Goal: Task Accomplishment & Management: Complete application form

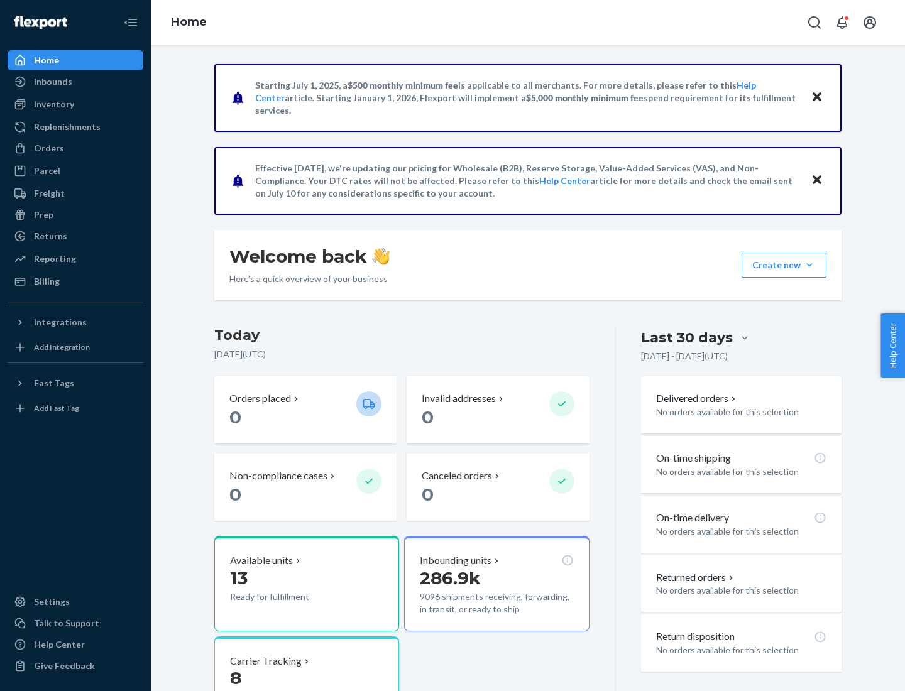
click at [810, 265] on button "Create new Create new inbound Create new order Create new product" at bounding box center [784, 265] width 85 height 25
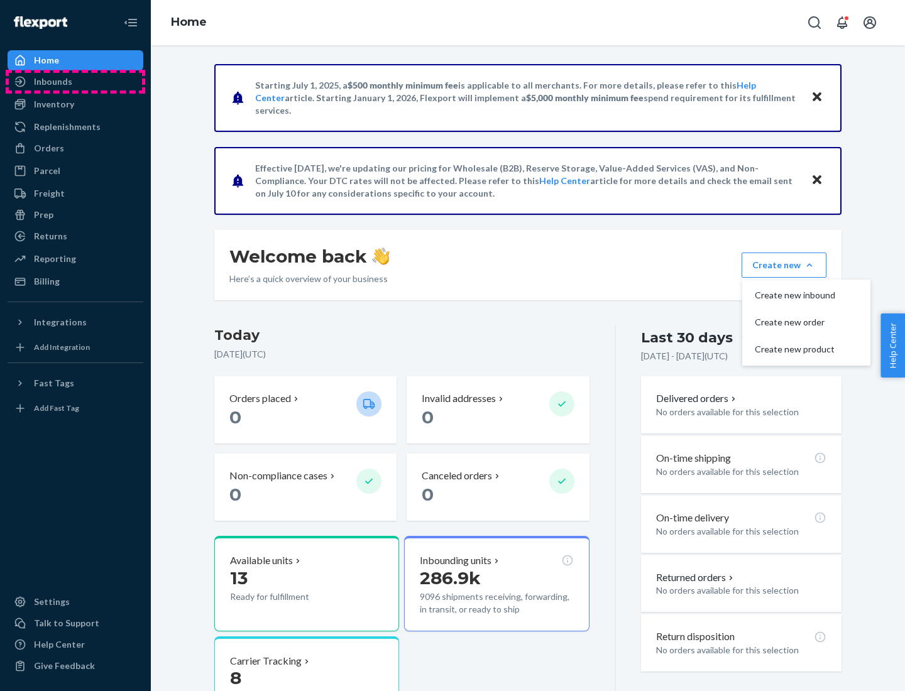
click at [75, 82] on div "Inbounds" at bounding box center [75, 82] width 133 height 18
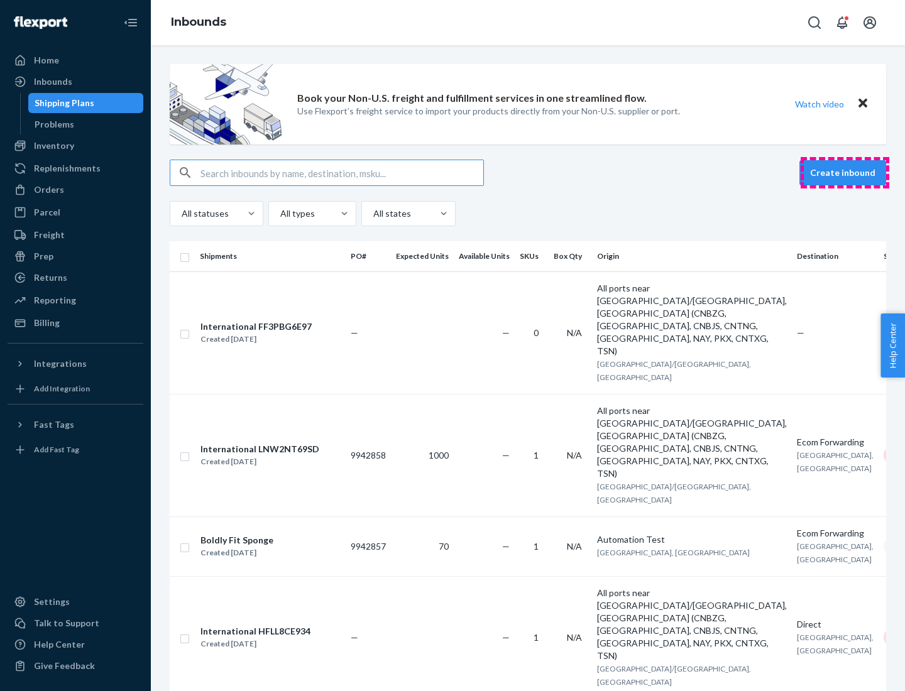
click at [845, 173] on button "Create inbound" at bounding box center [843, 172] width 87 height 25
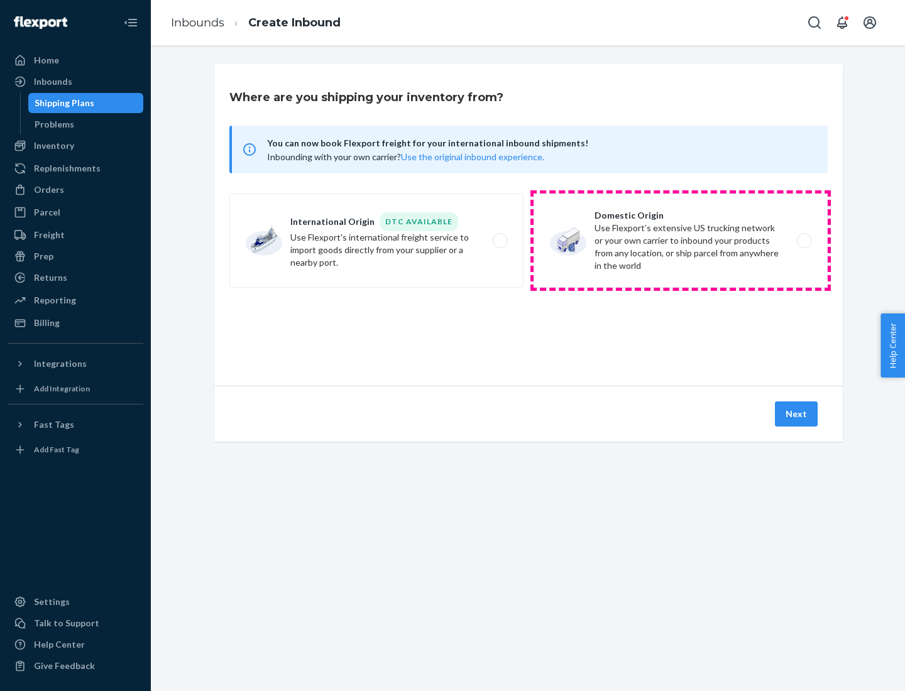
click at [681, 241] on label "Domestic Origin Use Flexport’s extensive US trucking network or your own carrie…" at bounding box center [681, 241] width 294 height 94
click at [804, 241] on input "Domestic Origin Use Flexport’s extensive US trucking network or your own carrie…" at bounding box center [808, 241] width 8 height 8
radio input "true"
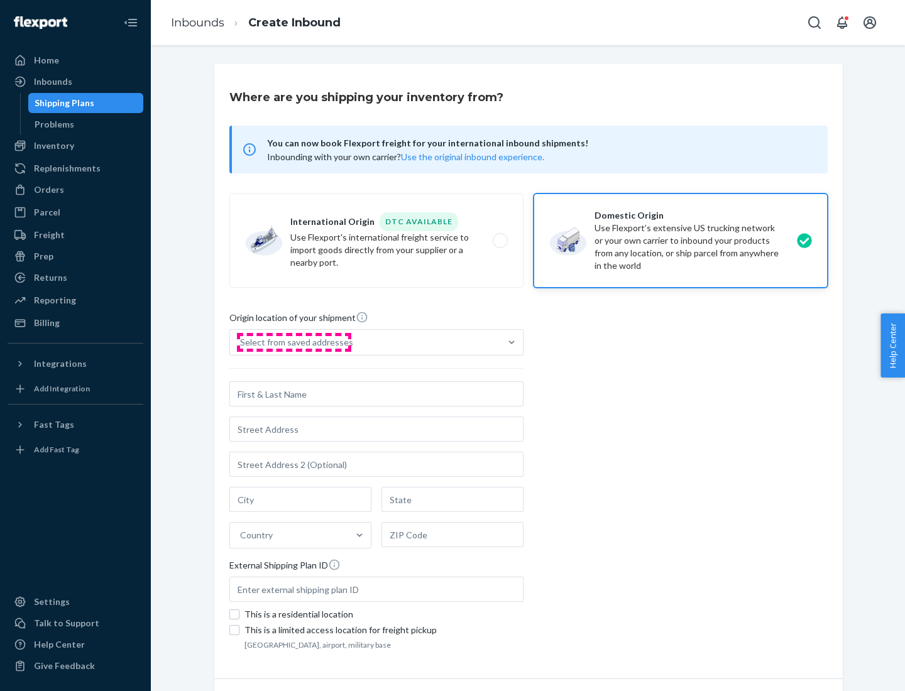
click at [294, 343] on div "Select from saved addresses" at bounding box center [296, 342] width 113 height 13
click at [241, 343] on input "Select from saved addresses" at bounding box center [240, 342] width 1 height 13
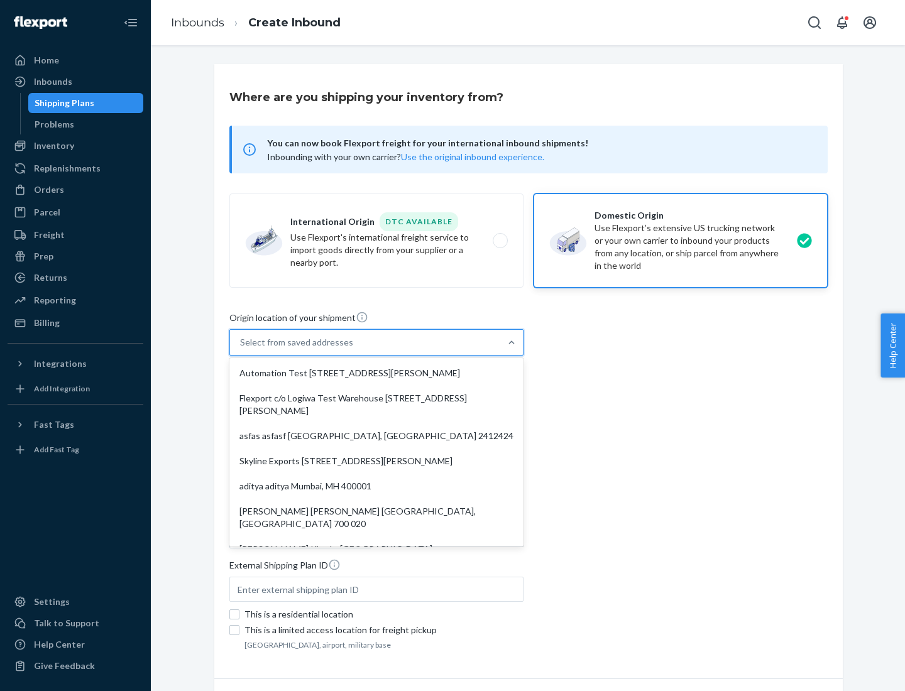
scroll to position [5, 0]
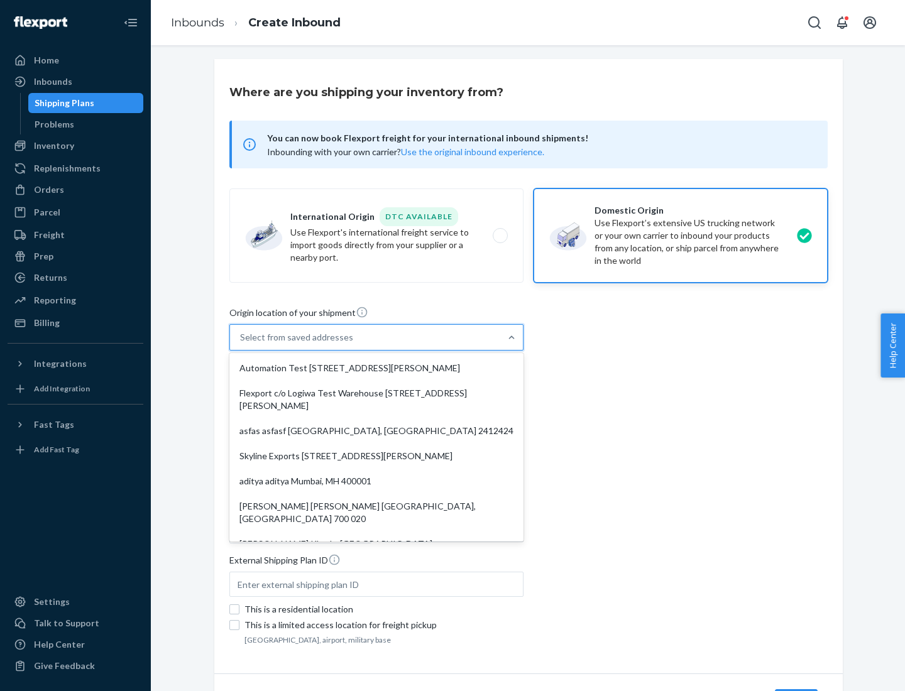
click at [377, 368] on div "Automation Test [STREET_ADDRESS][PERSON_NAME]" at bounding box center [376, 368] width 289 height 25
click at [241, 344] on input "option Automation Test [STREET_ADDRESS][PERSON_NAME]. 9 results available. Use …" at bounding box center [240, 337] width 1 height 13
type input "Automation Test"
type input "9th Floor"
type input "[GEOGRAPHIC_DATA]"
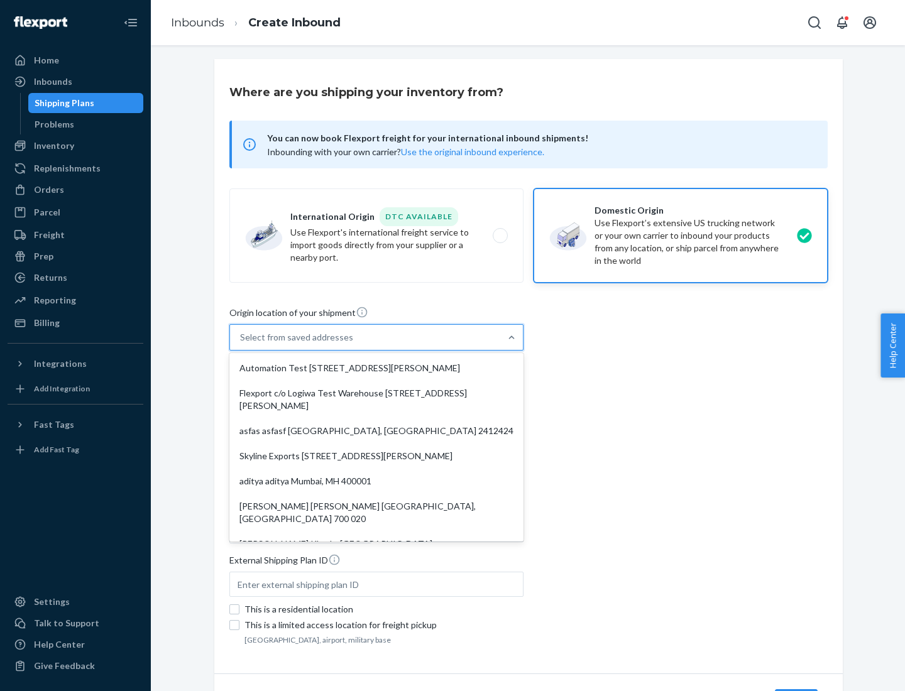
type input "CA"
type input "94104"
type input "[STREET_ADDRESS][PERSON_NAME]"
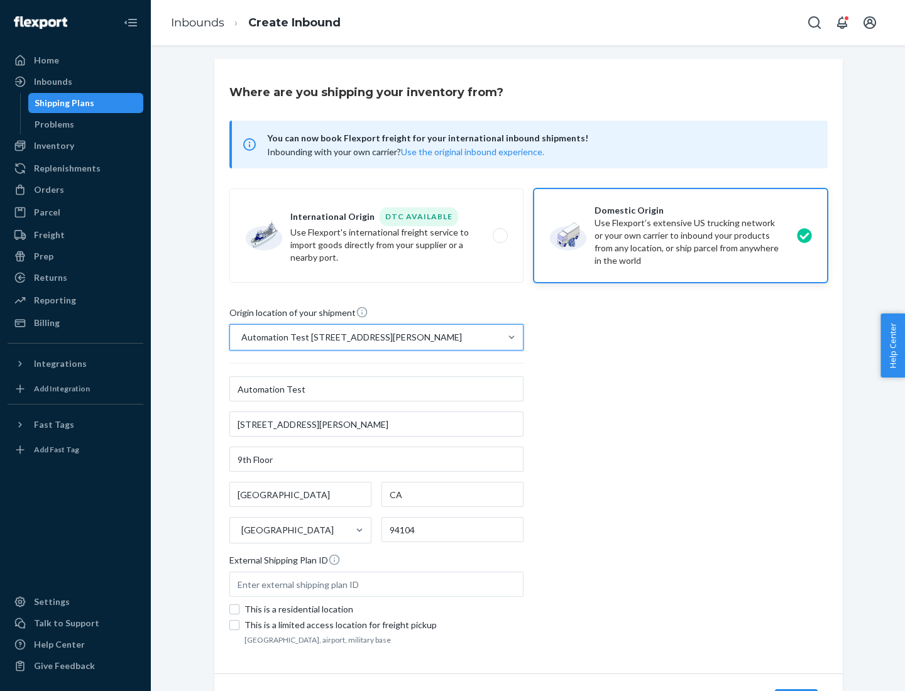
scroll to position [74, 0]
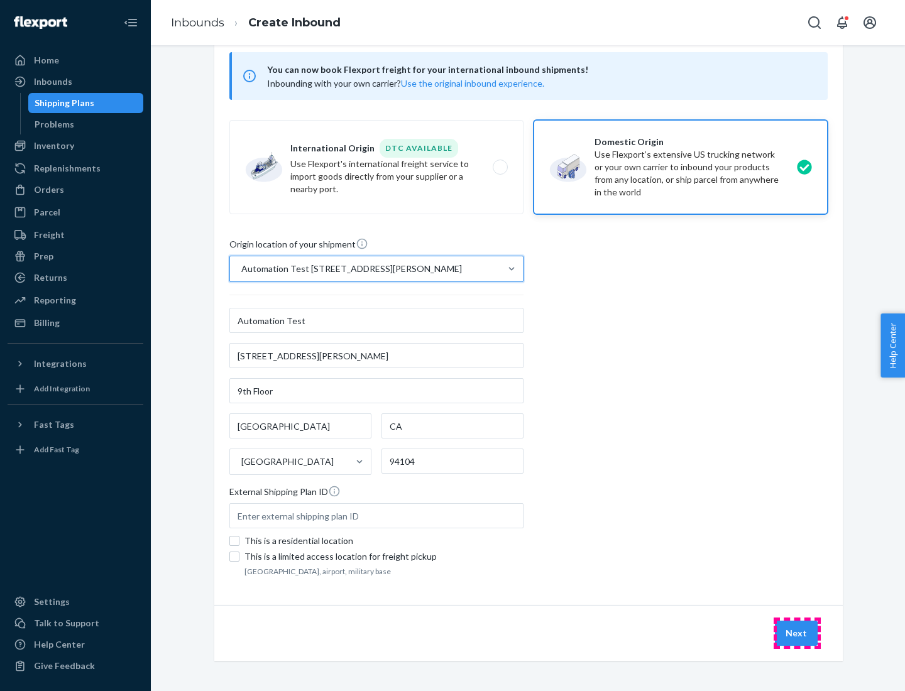
click at [797, 634] on button "Next" at bounding box center [796, 633] width 43 height 25
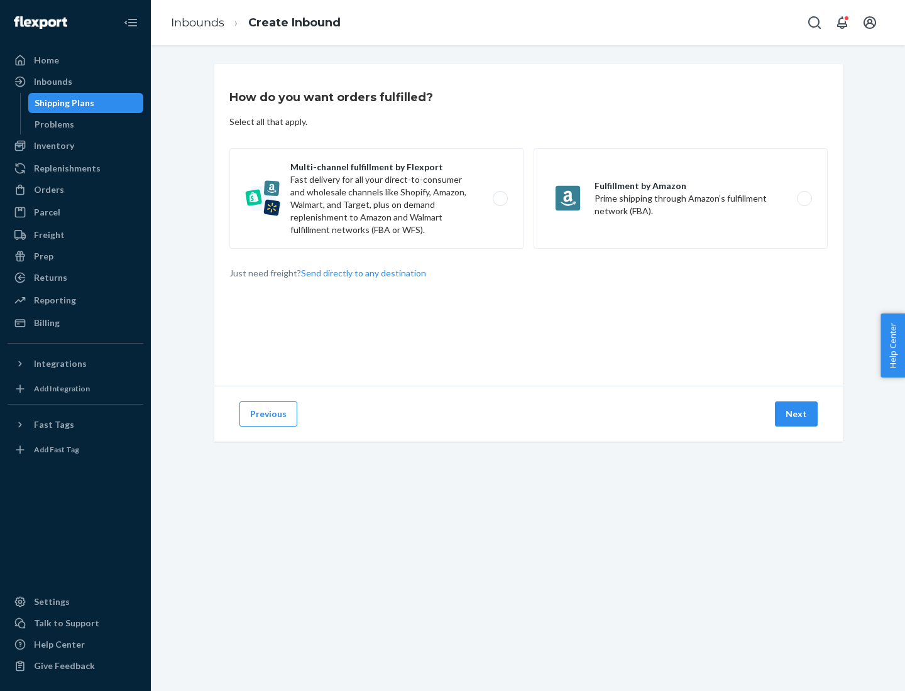
click at [377, 199] on label "Multi-channel fulfillment by Flexport Fast delivery for all your direct-to-cons…" at bounding box center [376, 198] width 294 height 101
click at [500, 199] on input "Multi-channel fulfillment by Flexport Fast delivery for all your direct-to-cons…" at bounding box center [504, 199] width 8 height 8
radio input "true"
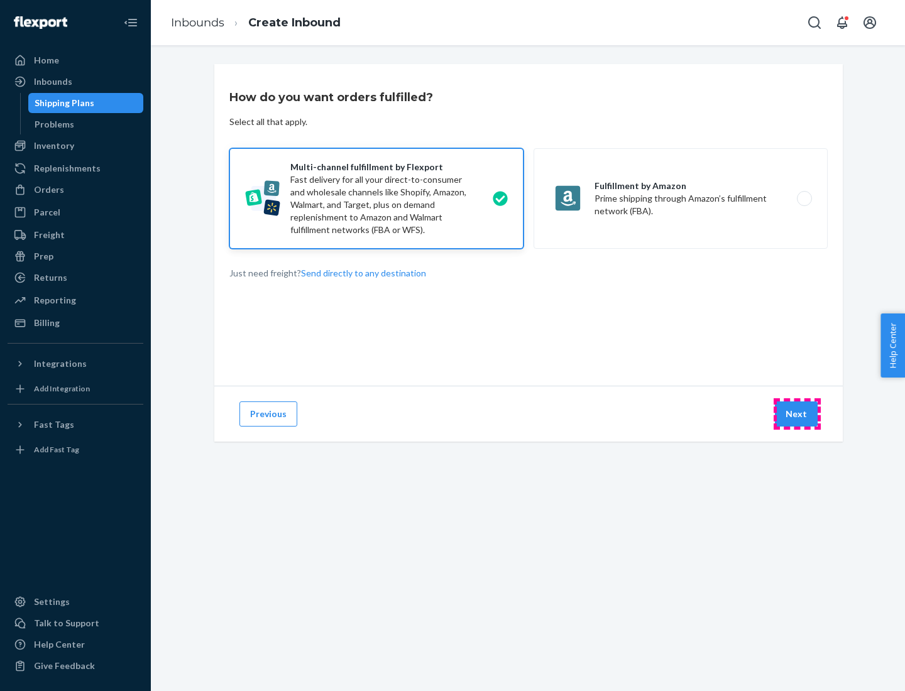
click at [797, 414] on button "Next" at bounding box center [796, 414] width 43 height 25
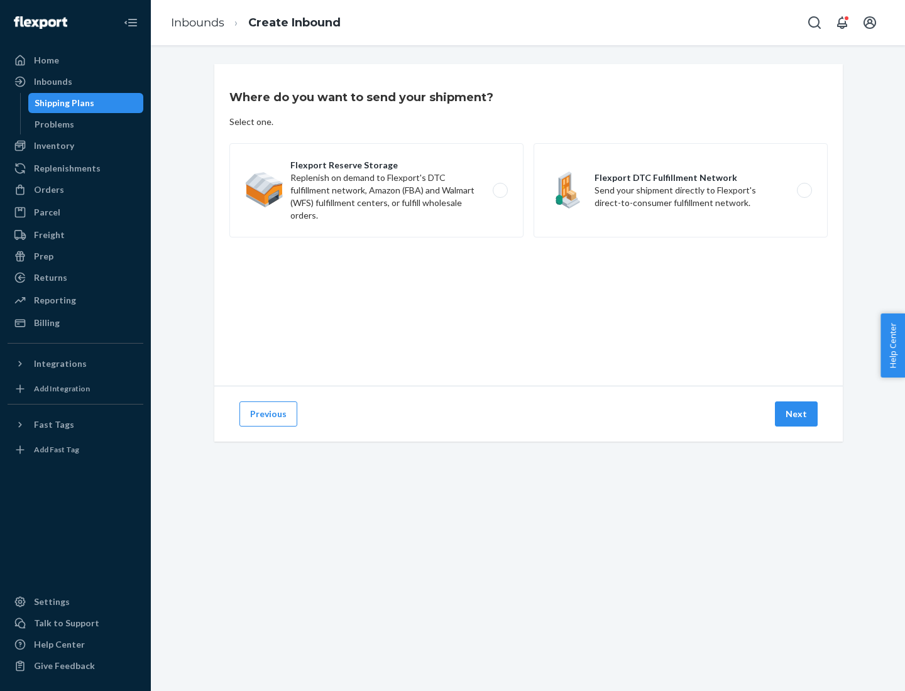
click at [681, 190] on label "Flexport DTC Fulfillment Network Send your shipment directly to Flexport's dire…" at bounding box center [681, 190] width 294 height 94
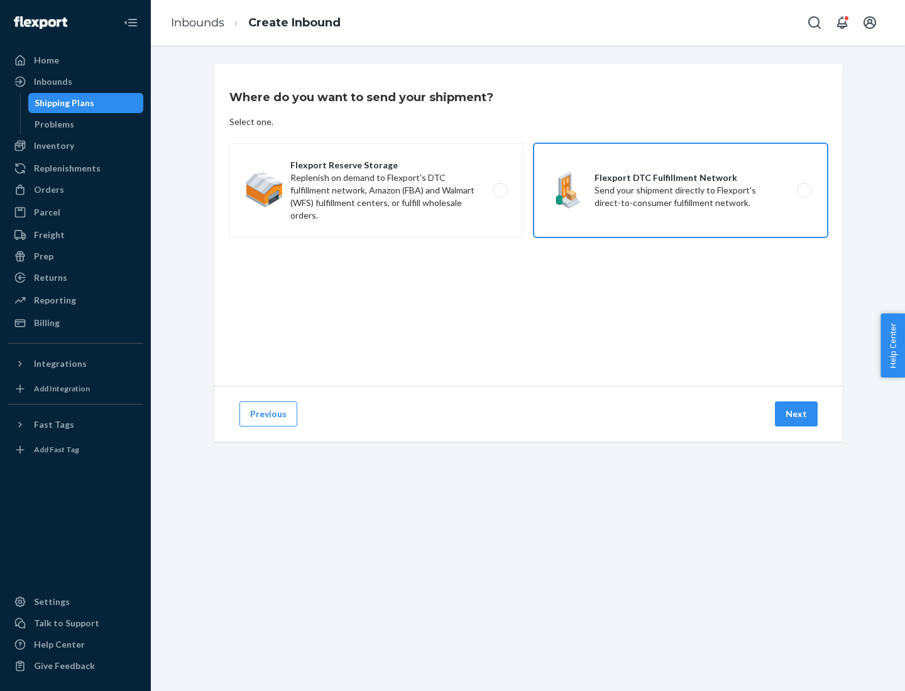
click at [804, 190] on input "Flexport DTC Fulfillment Network Send your shipment directly to Flexport's dire…" at bounding box center [808, 191] width 8 height 8
radio input "true"
click at [797, 414] on button "Next" at bounding box center [796, 414] width 43 height 25
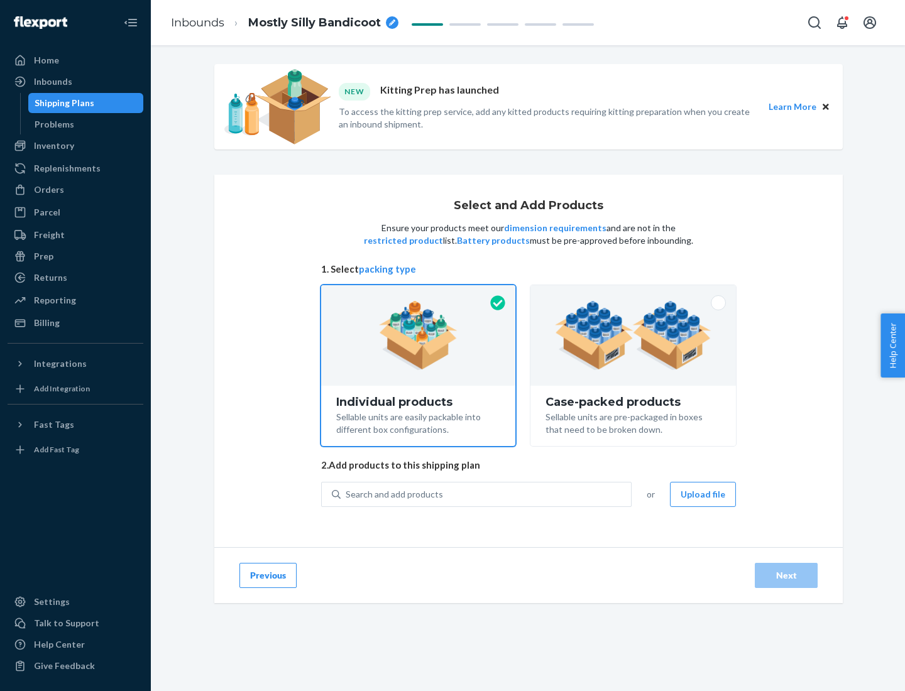
click at [634, 336] on img at bounding box center [633, 335] width 157 height 69
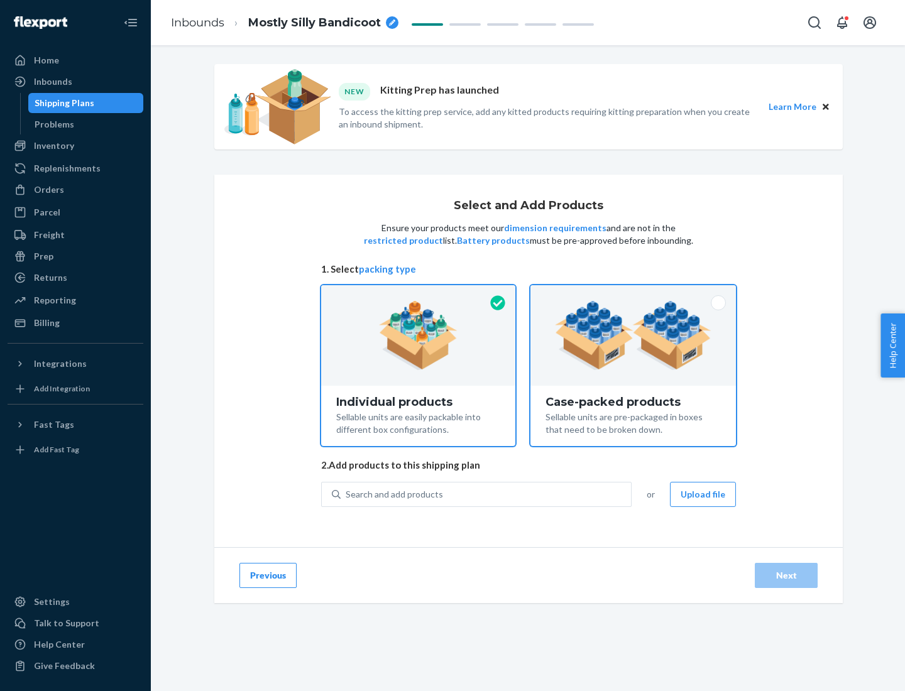
click at [634, 294] on input "Case-packed products Sellable units are pre-packaged in boxes that need to be b…" at bounding box center [633, 289] width 8 height 8
radio input "true"
radio input "false"
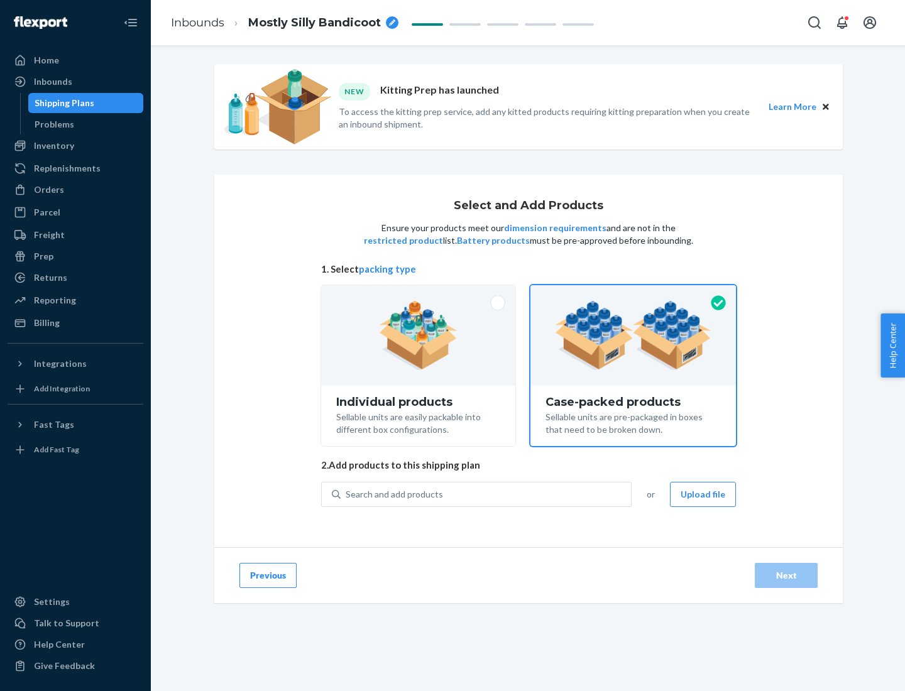
click at [487, 494] on div "Search and add products" at bounding box center [486, 494] width 290 height 23
click at [347, 494] on input "Search and add products" at bounding box center [346, 494] width 1 height 13
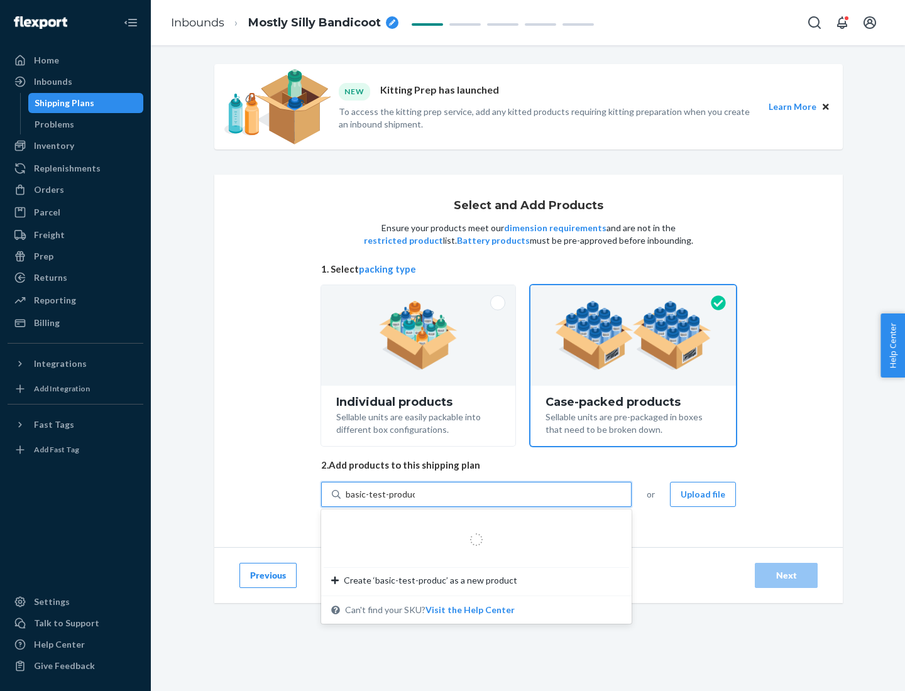
type input "basic-test-product-1"
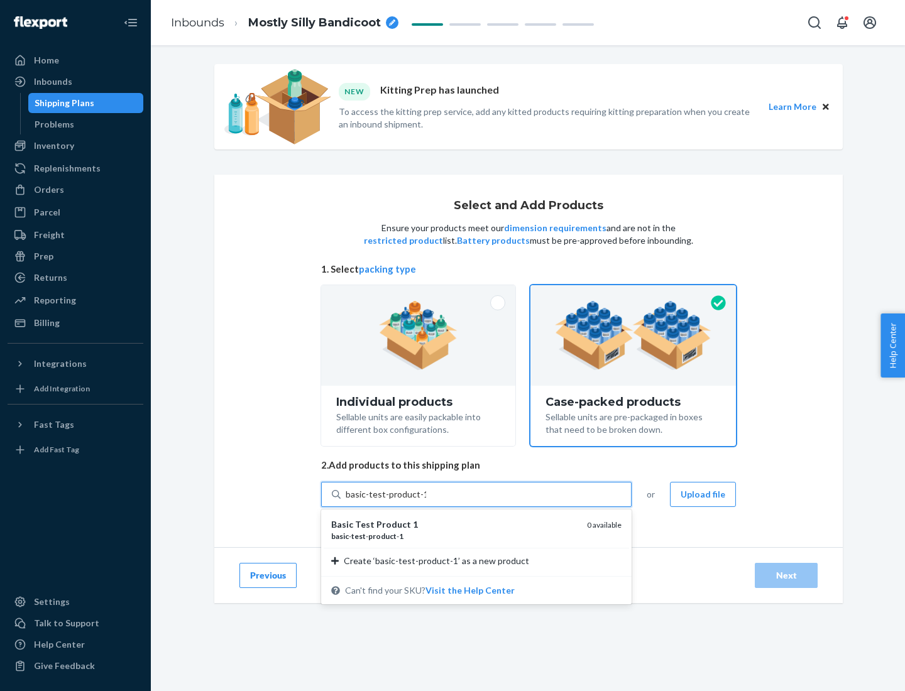
click at [455, 536] on div "basic - test - product - 1" at bounding box center [454, 536] width 246 height 11
click at [426, 501] on input "basic-test-product-1" at bounding box center [386, 494] width 80 height 13
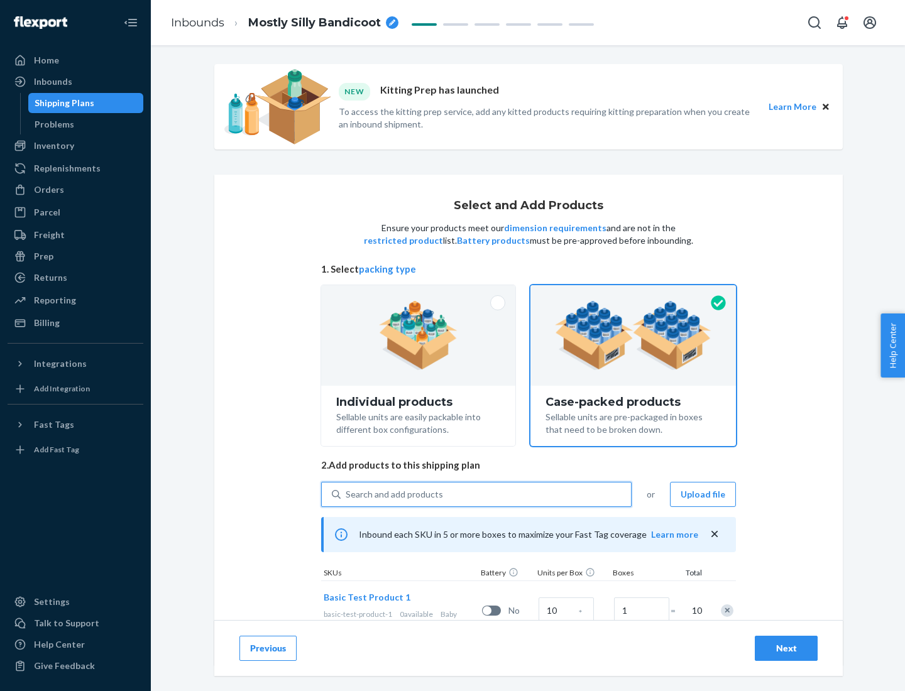
scroll to position [45, 0]
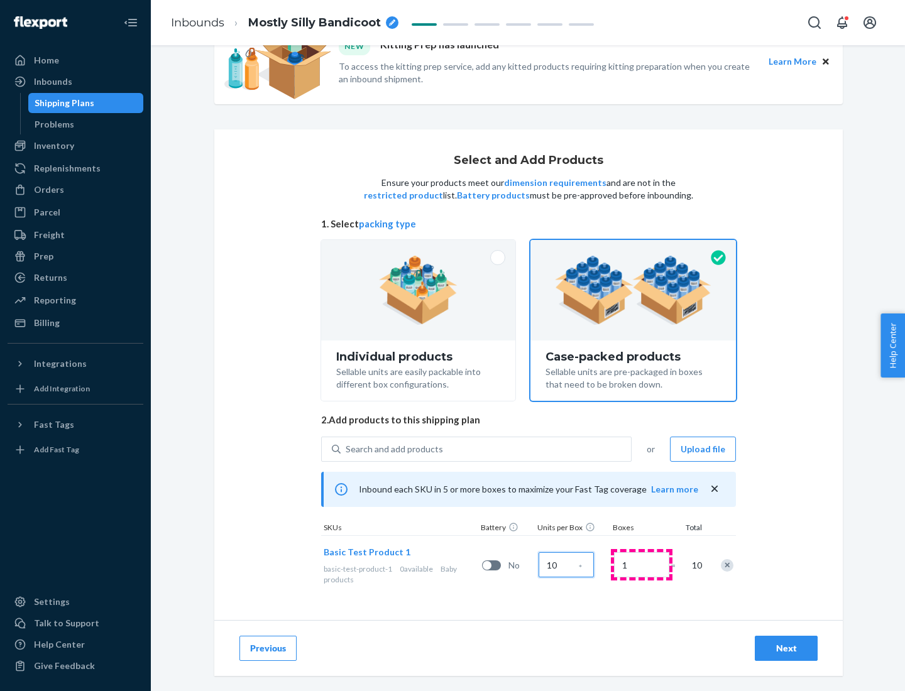
type input "10"
type input "7"
click at [786, 649] on div "Next" at bounding box center [786, 648] width 41 height 13
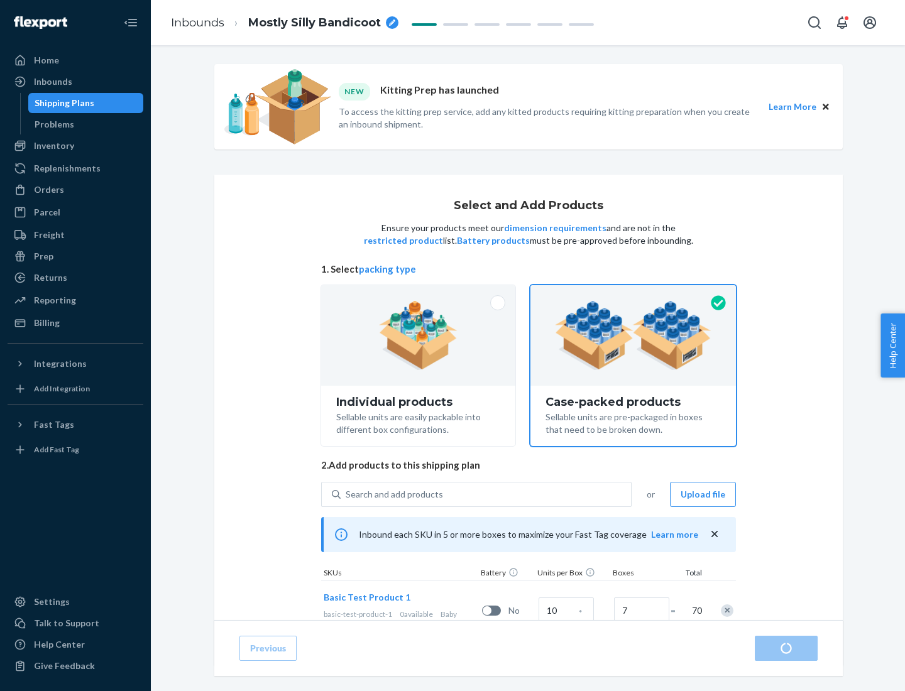
radio input "true"
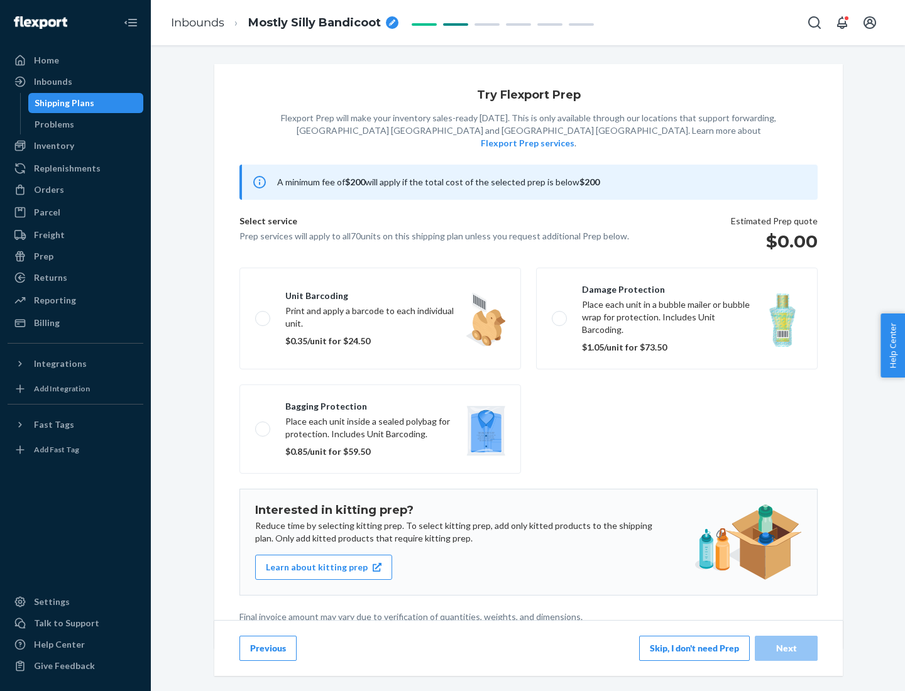
scroll to position [3, 0]
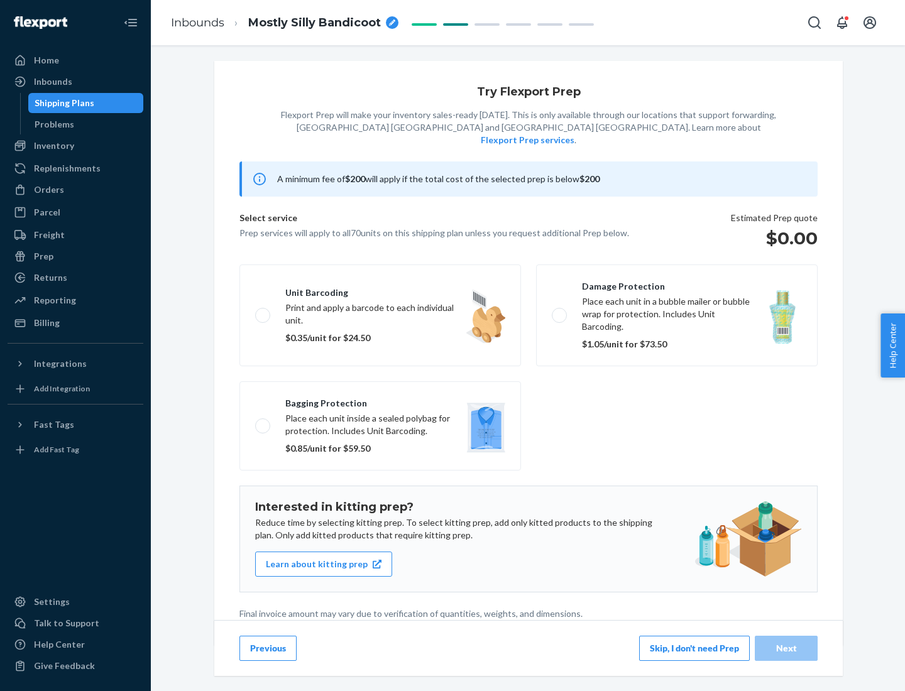
click at [380, 400] on label "Bagging protection Place each unit inside a sealed polybag for protection. Incl…" at bounding box center [381, 426] width 282 height 89
click at [263, 422] on input "Bagging protection Place each unit inside a sealed polybag for protection. Incl…" at bounding box center [259, 426] width 8 height 8
checkbox input "true"
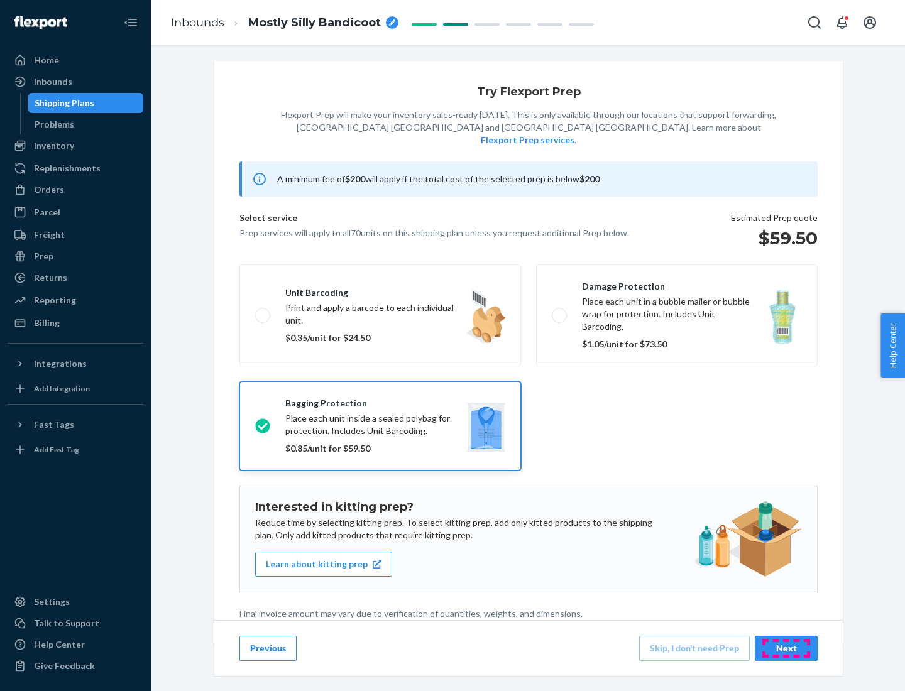
click at [786, 648] on div "Next" at bounding box center [786, 648] width 41 height 13
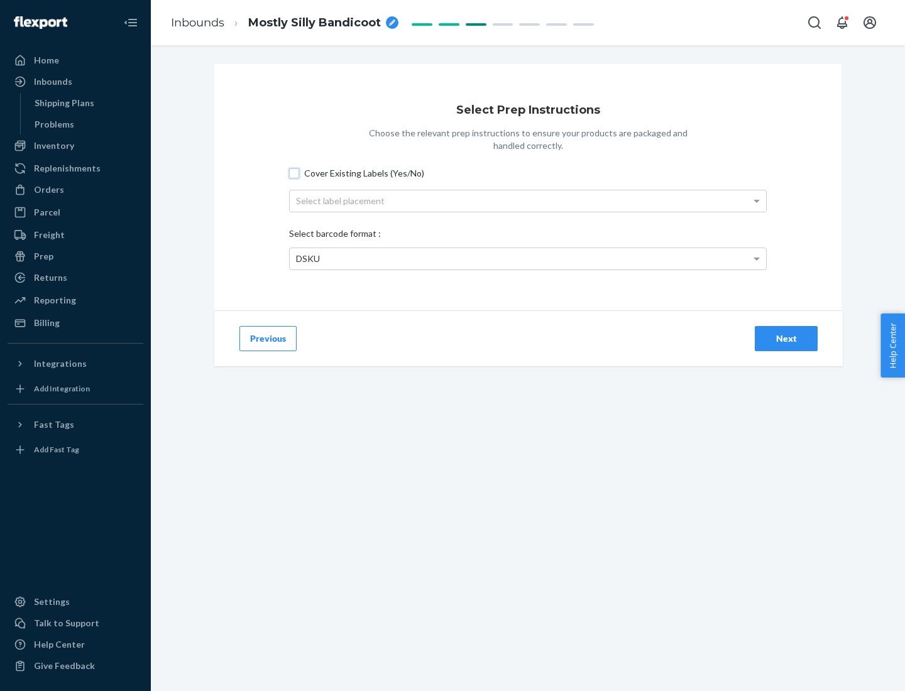
click at [294, 173] on input "Cover Existing Labels (Yes/No)" at bounding box center [294, 173] width 10 height 10
checkbox input "true"
click at [528, 201] on div "Select label placement" at bounding box center [528, 200] width 477 height 21
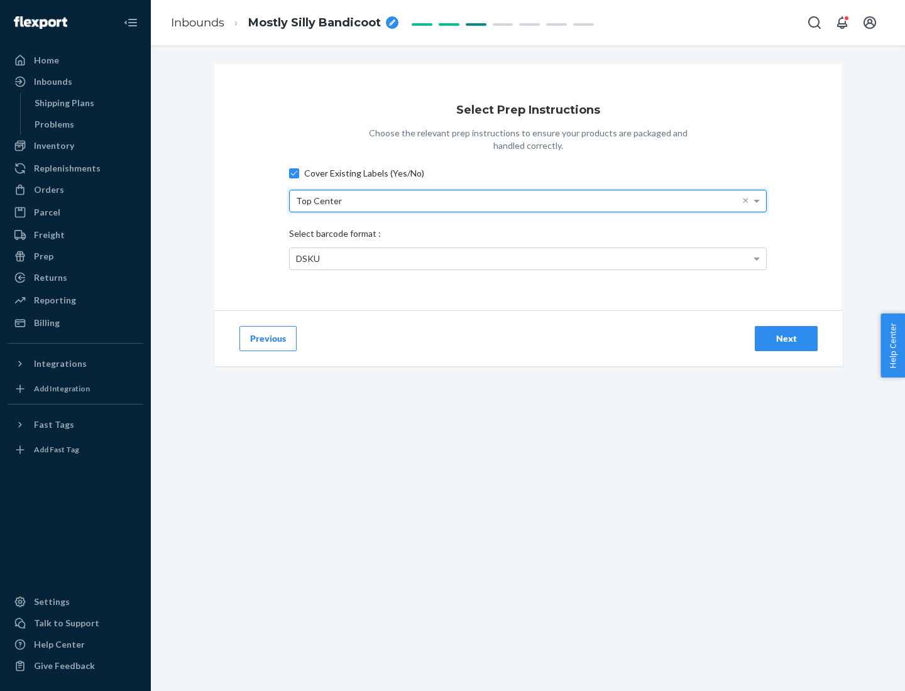
click at [528, 258] on div "DSKU" at bounding box center [528, 258] width 477 height 21
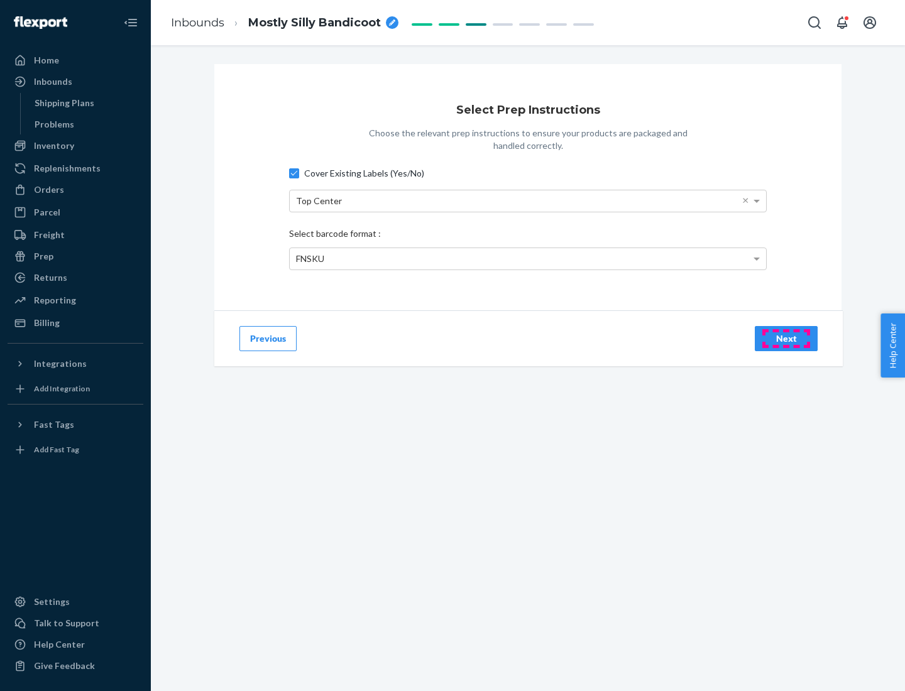
click at [786, 338] on div "Next" at bounding box center [786, 339] width 41 height 13
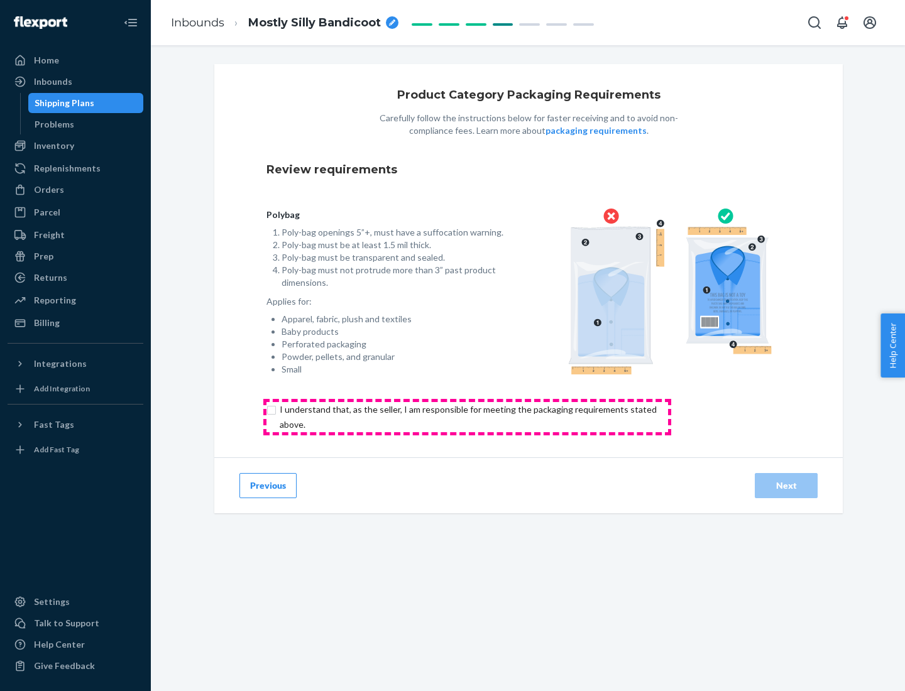
click at [467, 417] on input "checkbox" at bounding box center [476, 417] width 418 height 30
checkbox input "true"
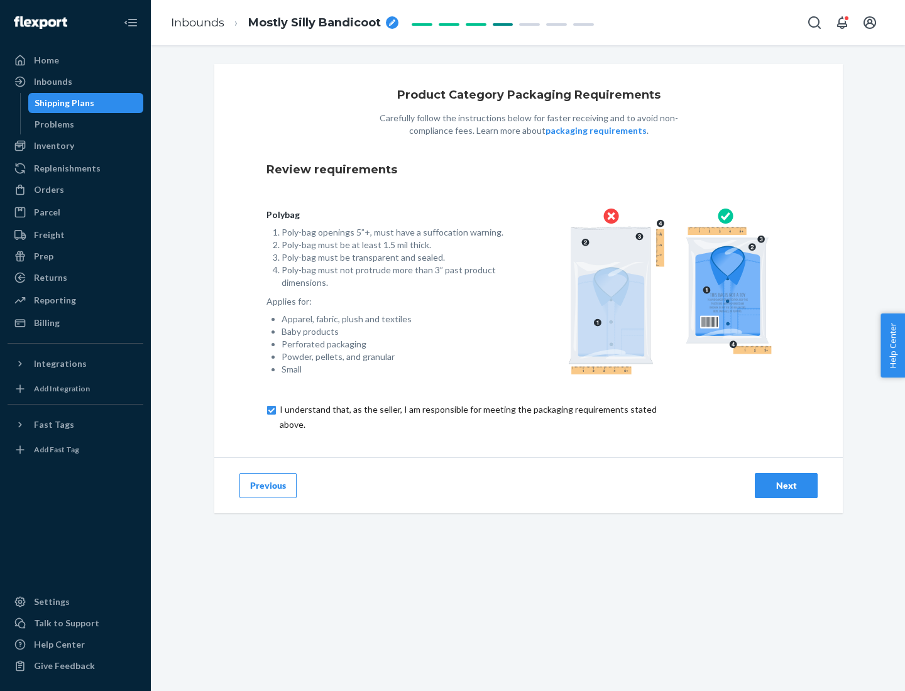
click at [786, 485] on div "Next" at bounding box center [786, 486] width 41 height 13
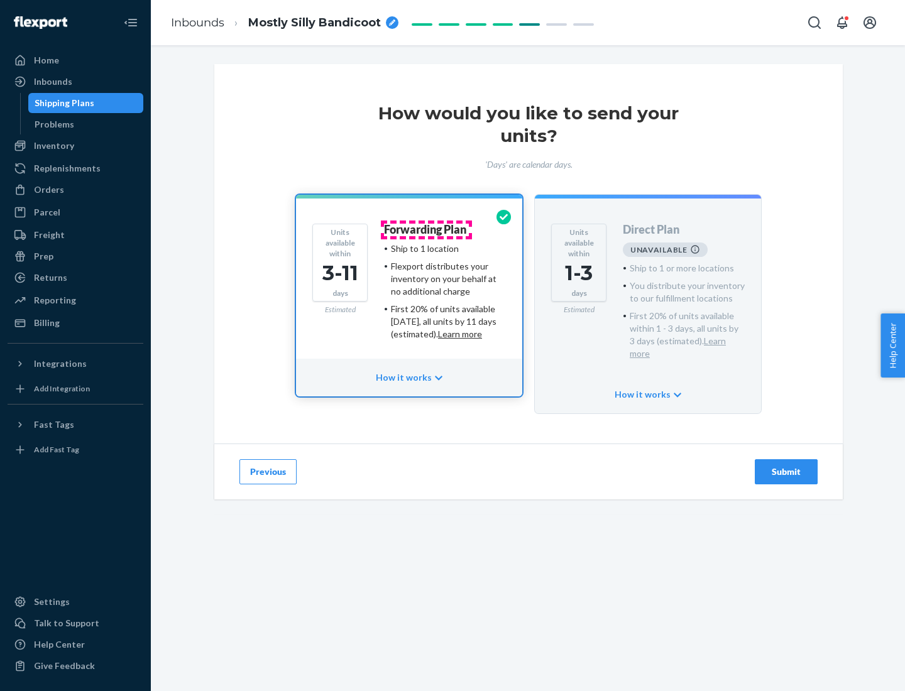
click at [426, 229] on h4 "Forwarding Plan" at bounding box center [425, 230] width 82 height 13
click at [786, 466] on div "Submit" at bounding box center [786, 472] width 41 height 13
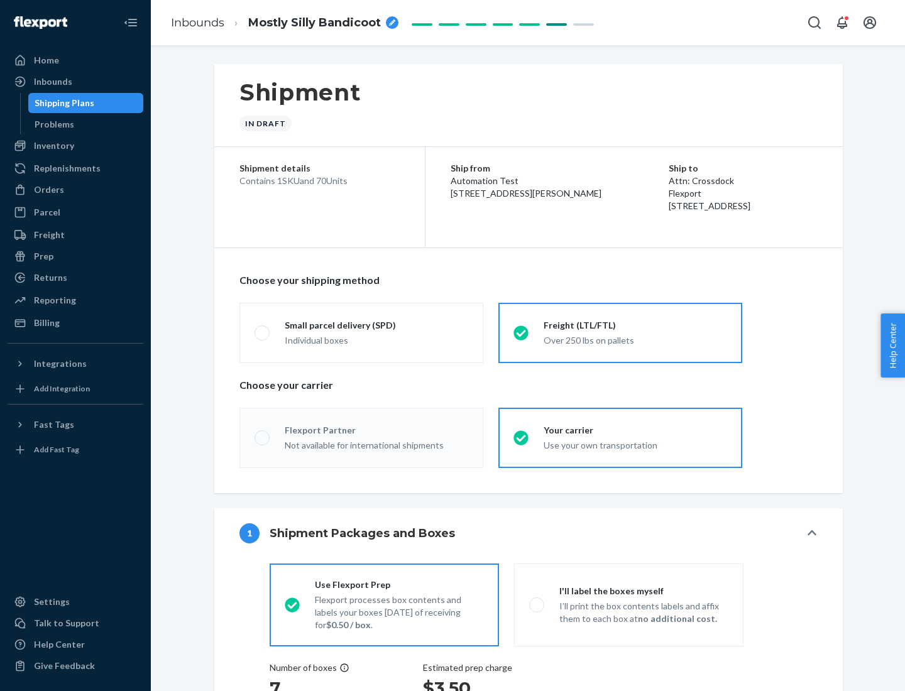
radio input "true"
radio input "false"
radio input "true"
radio input "false"
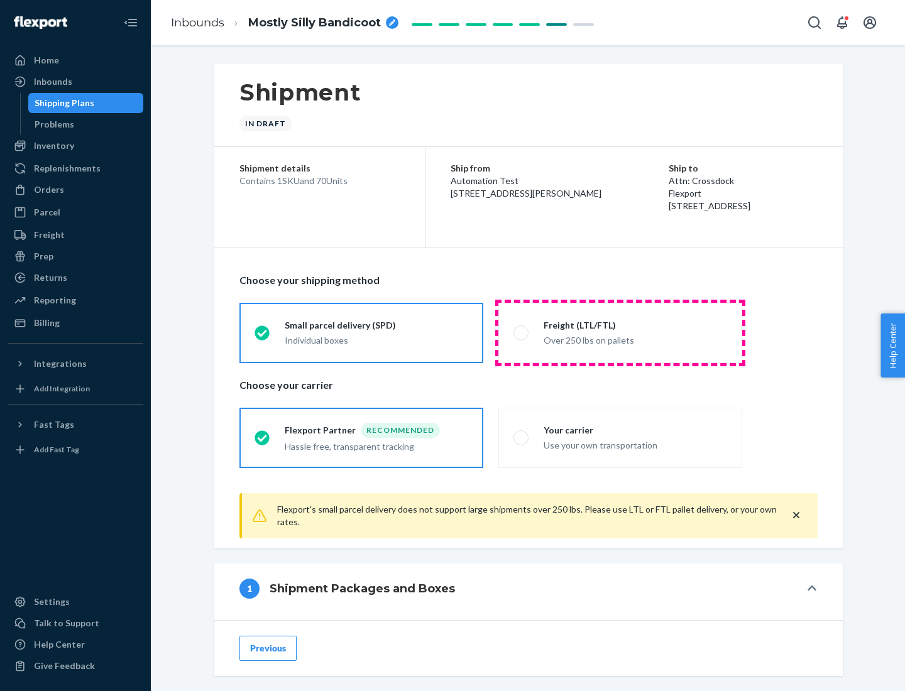
click at [620, 333] on div "Over 250 lbs on pallets" at bounding box center [636, 339] width 184 height 15
click at [522, 333] on input "Freight (LTL/FTL) Over 250 lbs on pallets" at bounding box center [518, 333] width 8 height 8
radio input "true"
radio input "false"
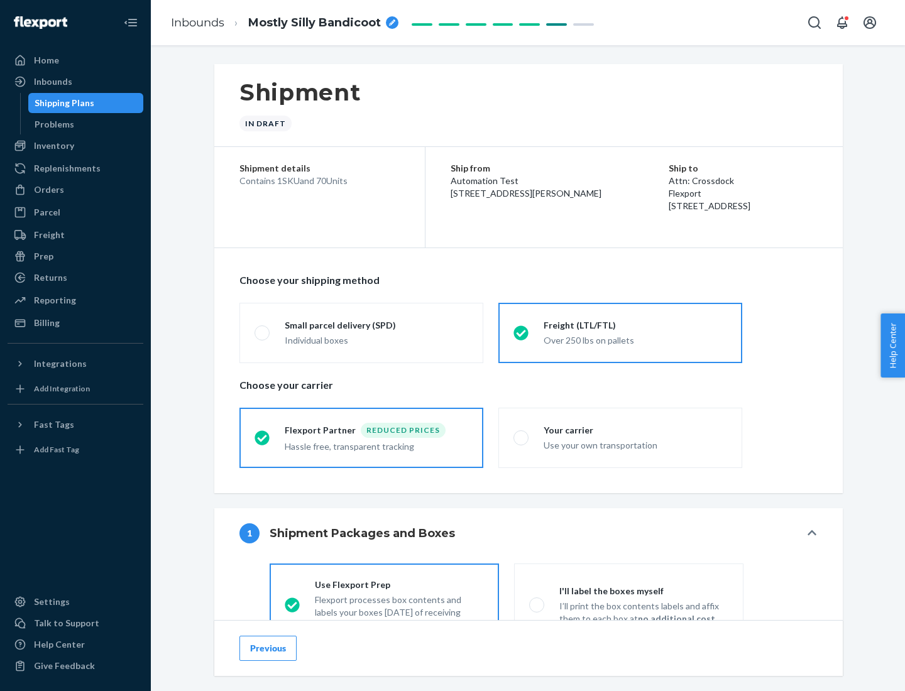
scroll to position [70, 0]
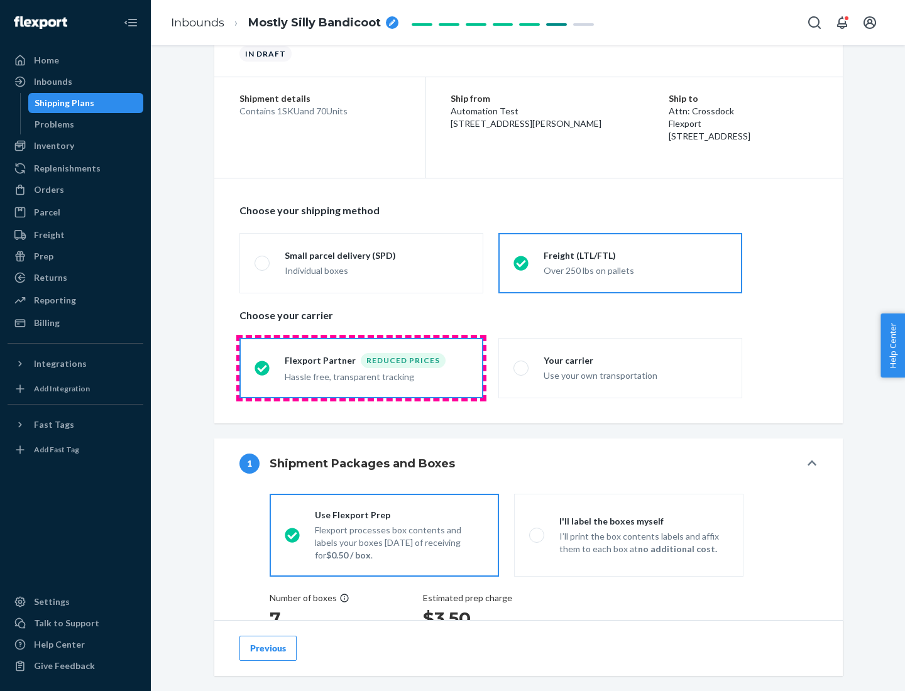
click at [361, 368] on div "Hassle free, transparent tracking" at bounding box center [377, 375] width 184 height 15
click at [263, 368] on input "Flexport Partner Reduced prices Hassle free, transparent tracking" at bounding box center [259, 368] width 8 height 8
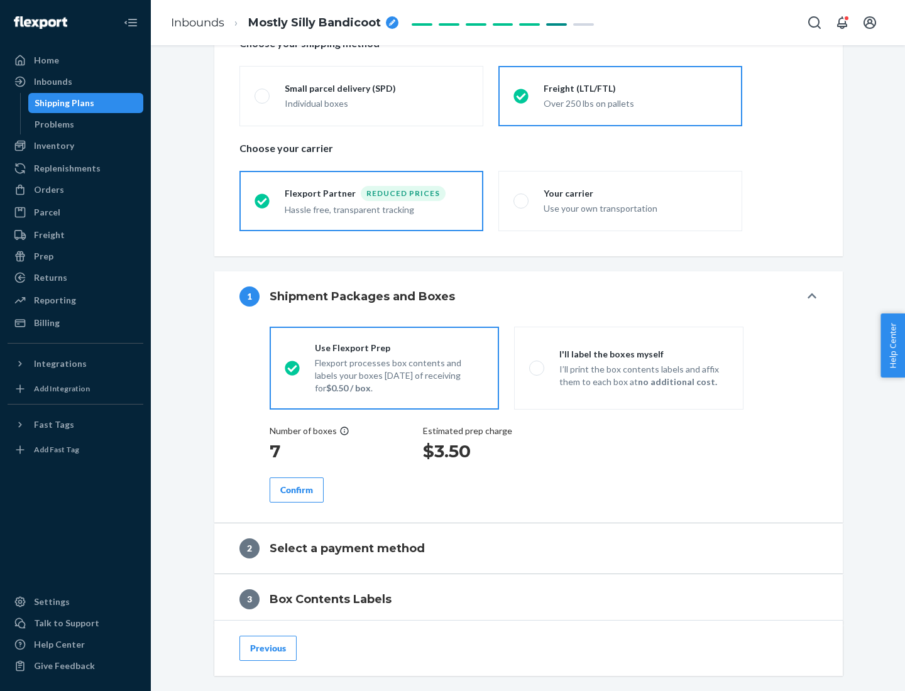
click at [629, 368] on p "I’ll print the box contents labels and affix them to each box at no additional …" at bounding box center [643, 375] width 169 height 25
click at [537, 368] on input "I'll label the boxes myself I’ll print the box contents labels and affix them t…" at bounding box center [533, 368] width 8 height 8
radio input "true"
radio input "false"
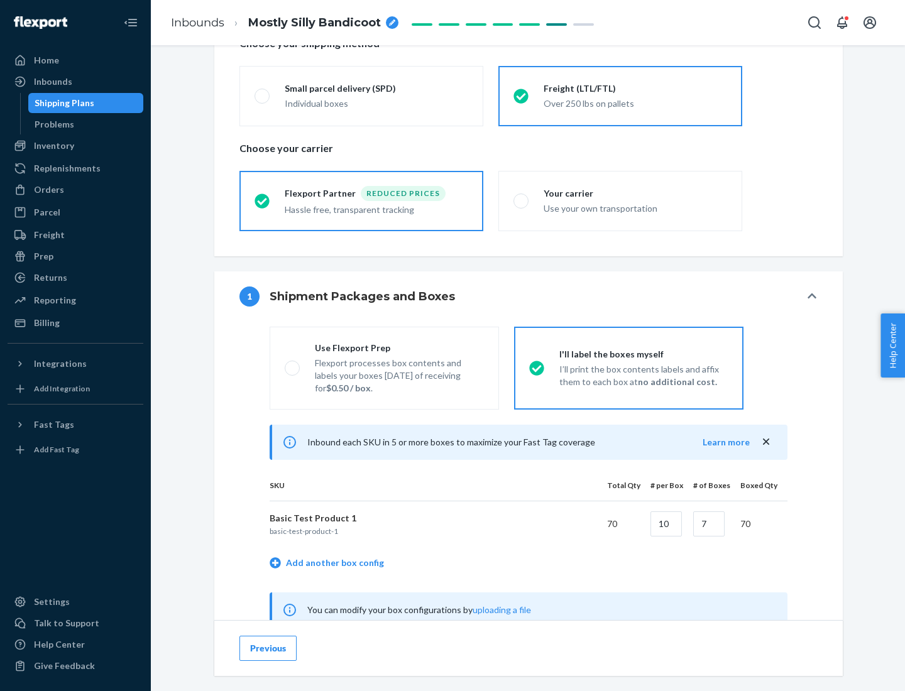
scroll to position [393, 0]
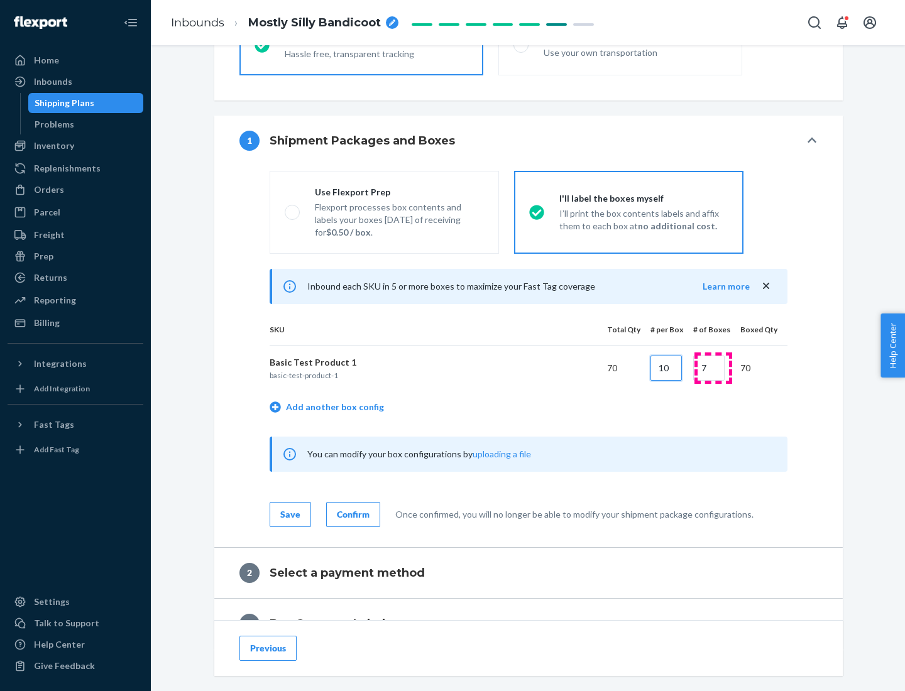
type input "10"
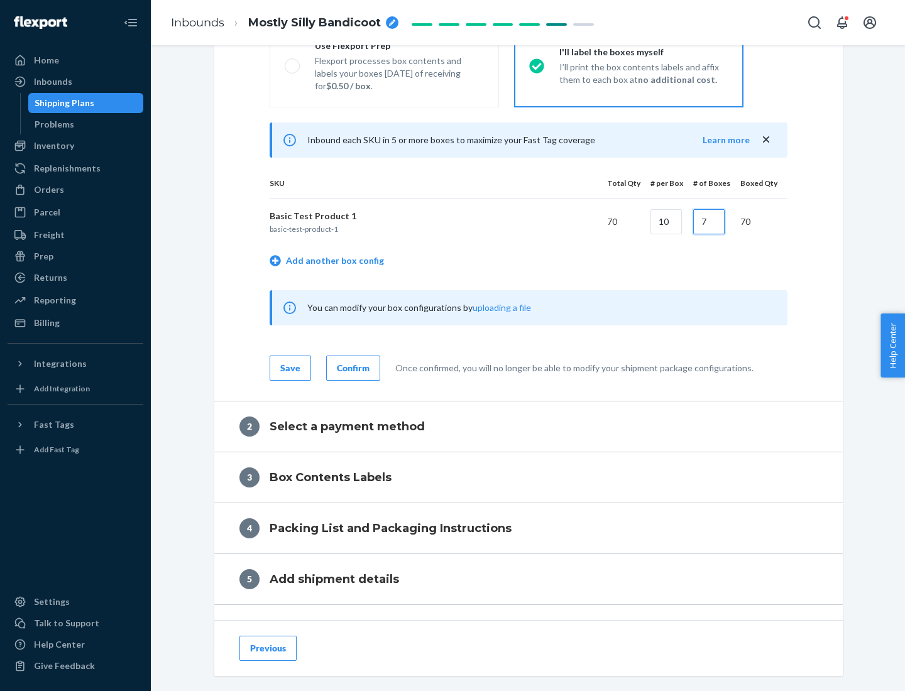
type input "7"
click at [351, 368] on div "Confirm" at bounding box center [353, 368] width 33 height 13
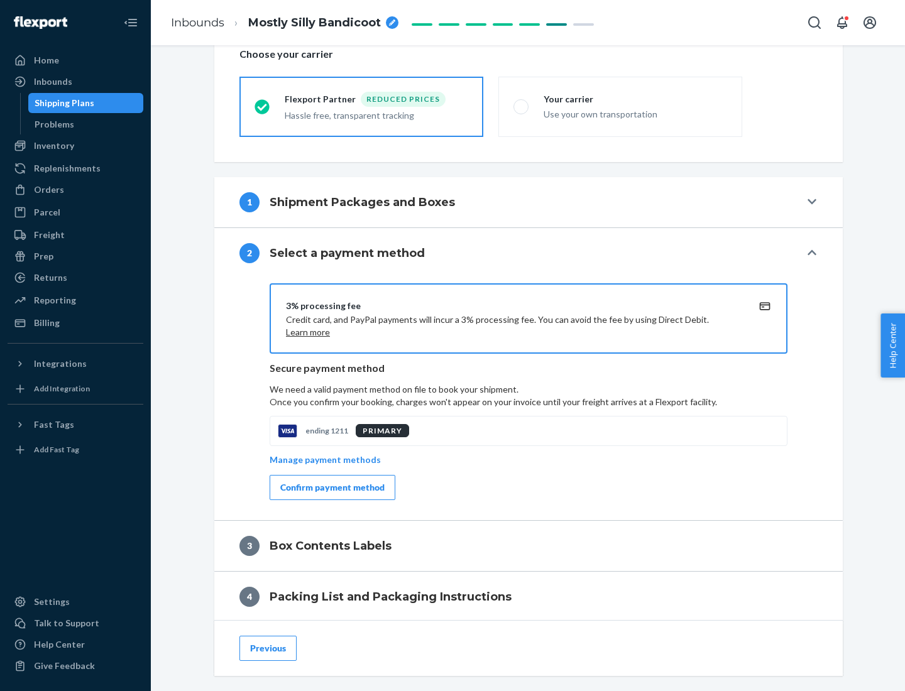
scroll to position [451, 0]
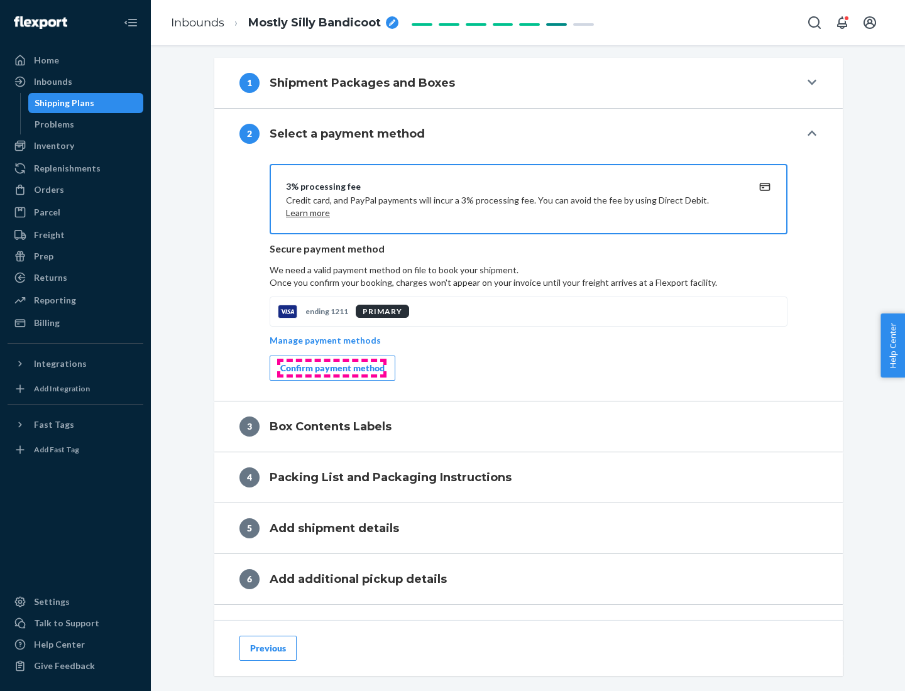
click at [331, 368] on div "Confirm payment method" at bounding box center [332, 368] width 104 height 13
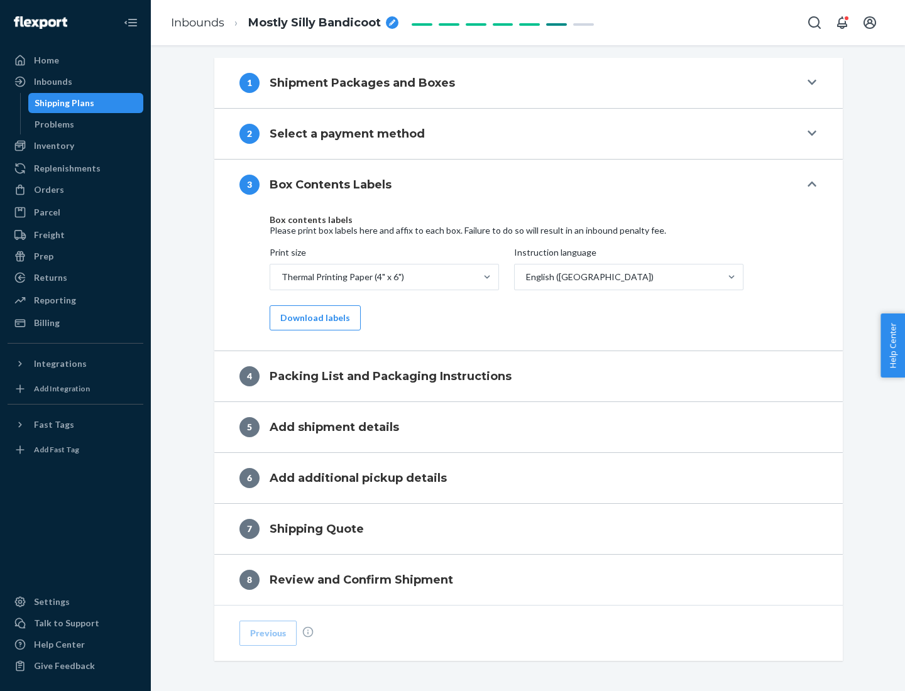
scroll to position [400, 0]
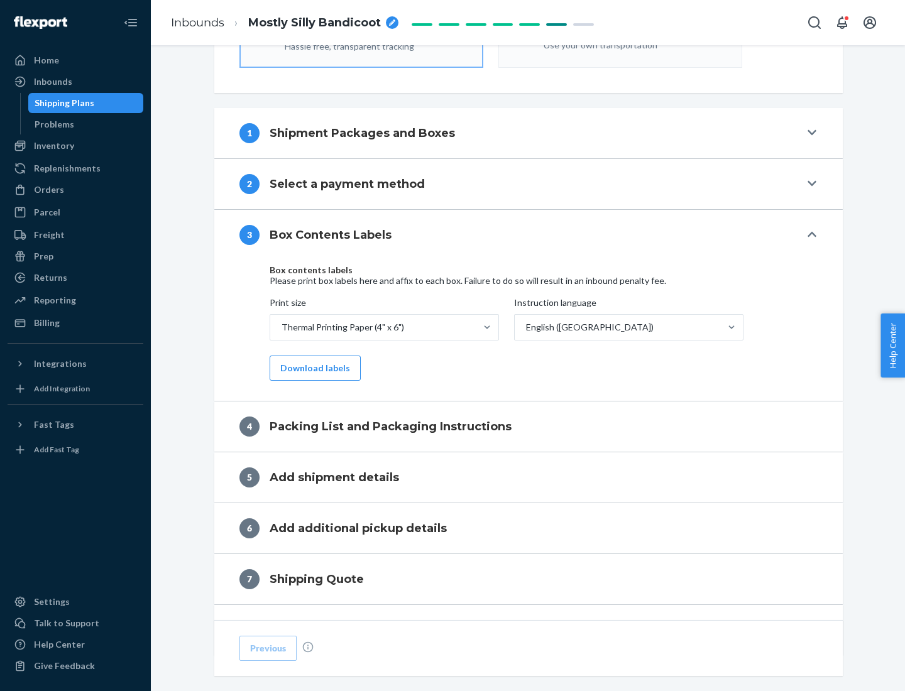
click at [312, 368] on button "Download labels" at bounding box center [315, 368] width 91 height 25
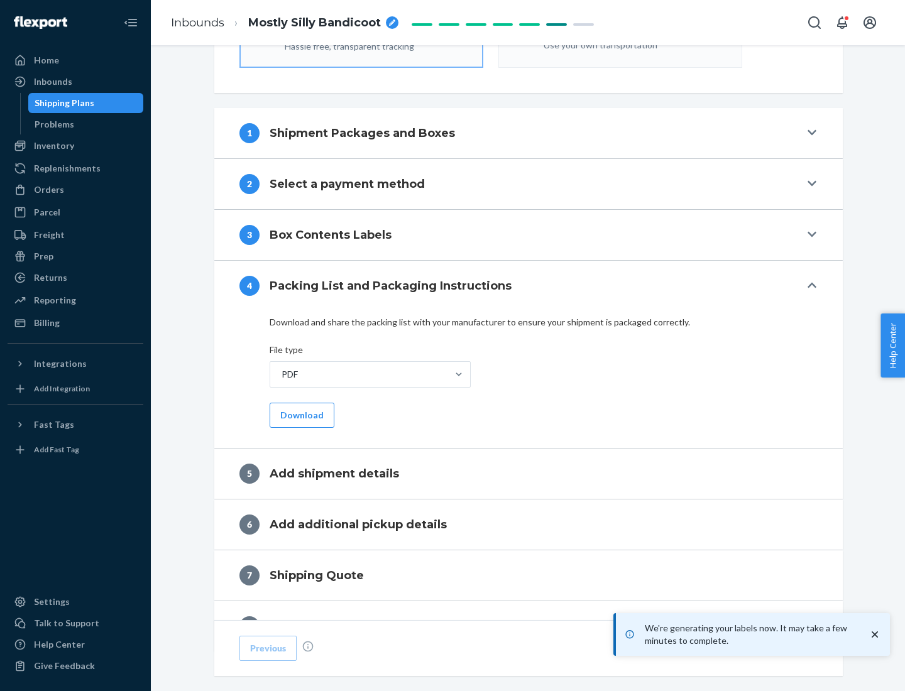
scroll to position [448, 0]
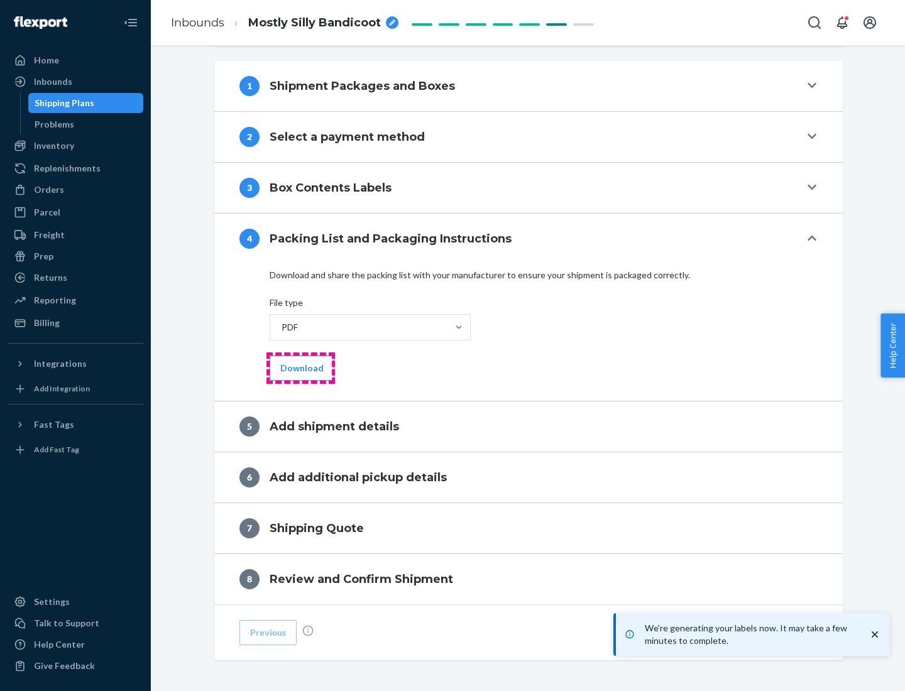
click at [300, 368] on button "Download" at bounding box center [302, 368] width 65 height 25
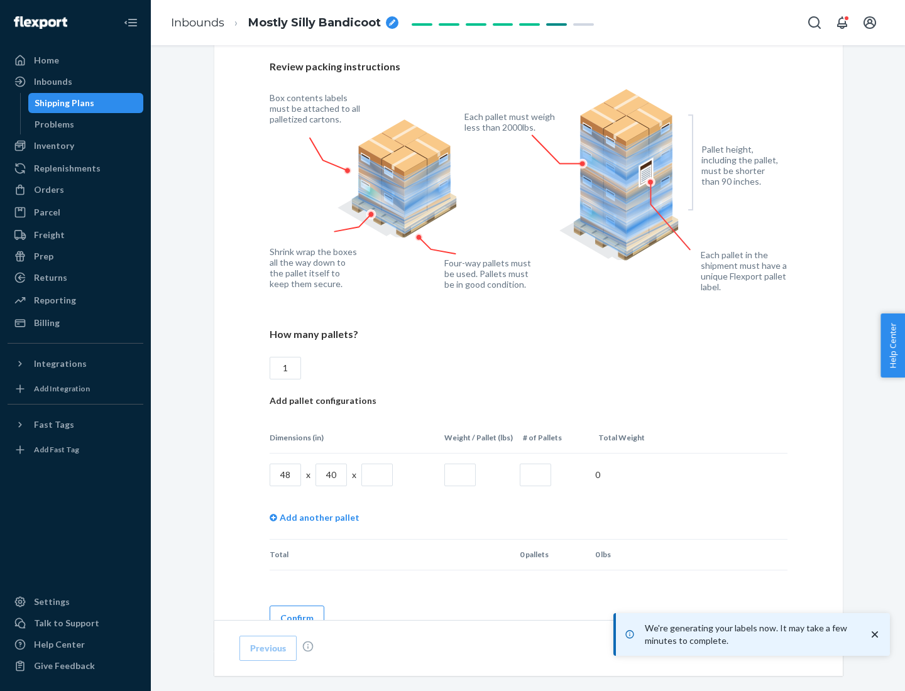
scroll to position [913, 0]
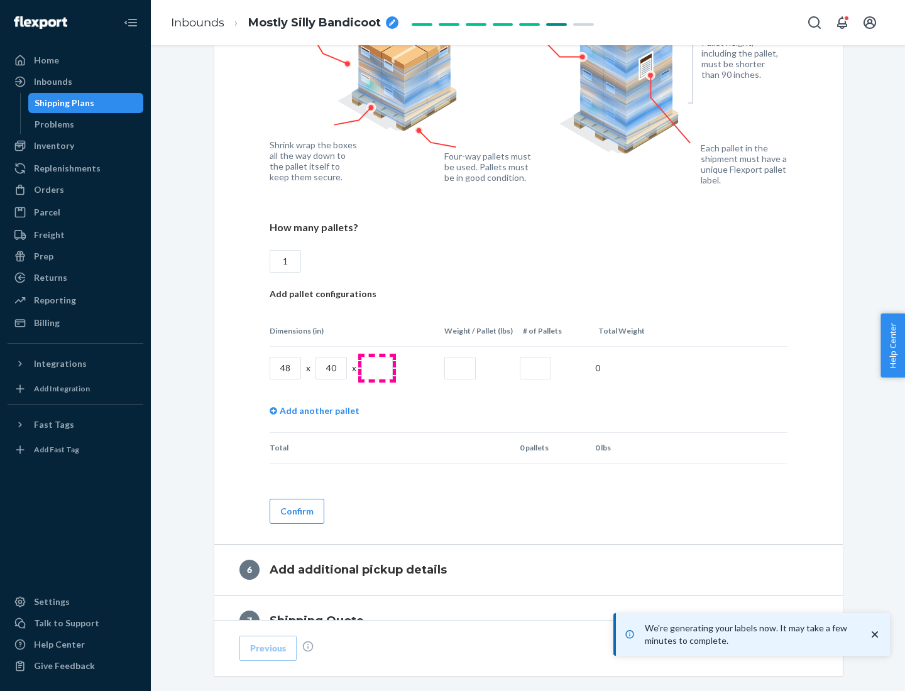
type input "1"
type input "40"
type input "200"
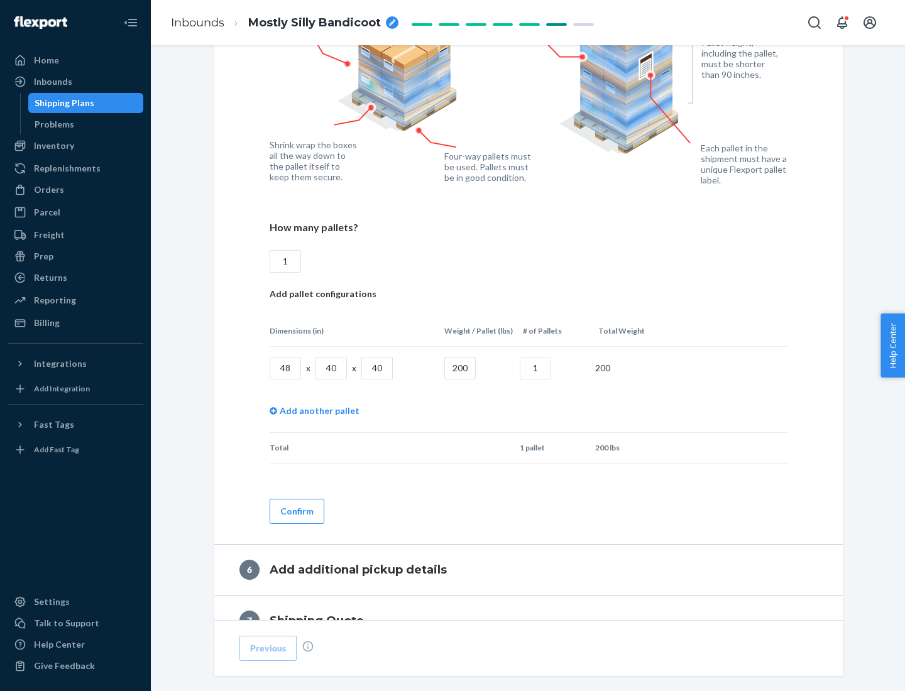
scroll to position [1057, 0]
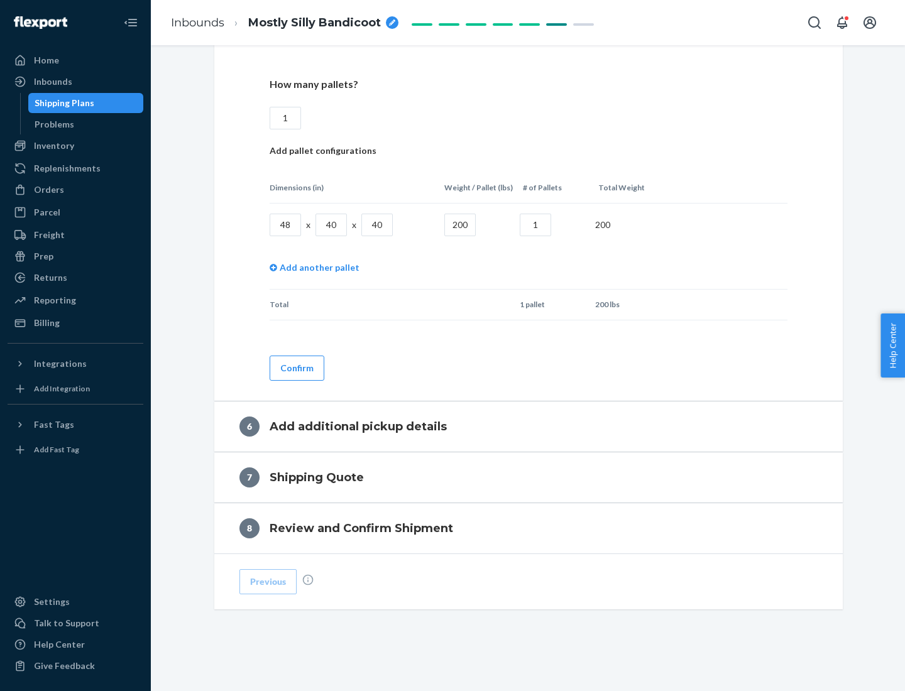
type input "1"
click at [296, 368] on button "Confirm" at bounding box center [297, 368] width 55 height 25
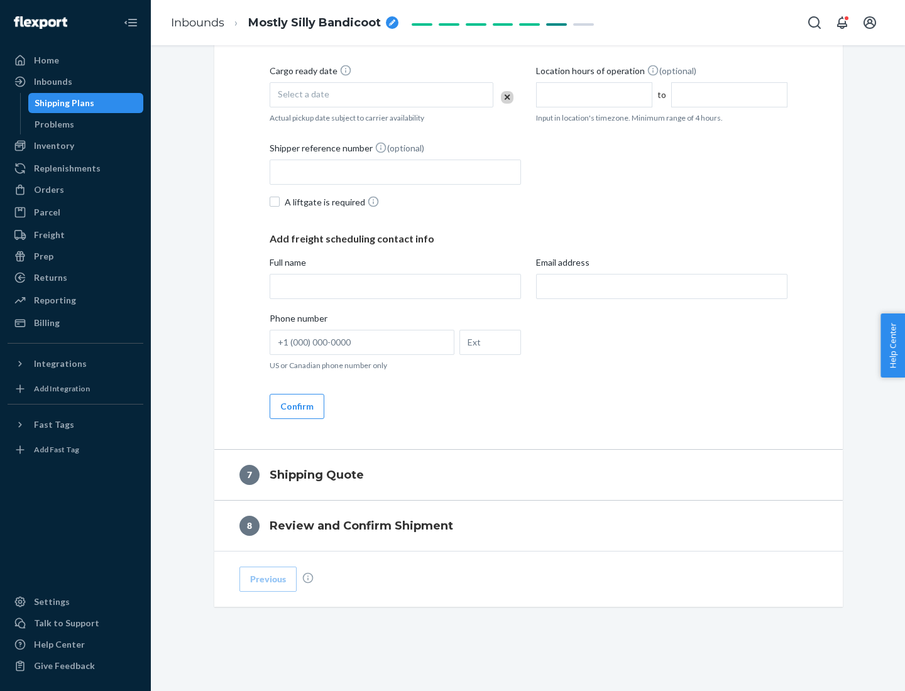
scroll to position [481, 0]
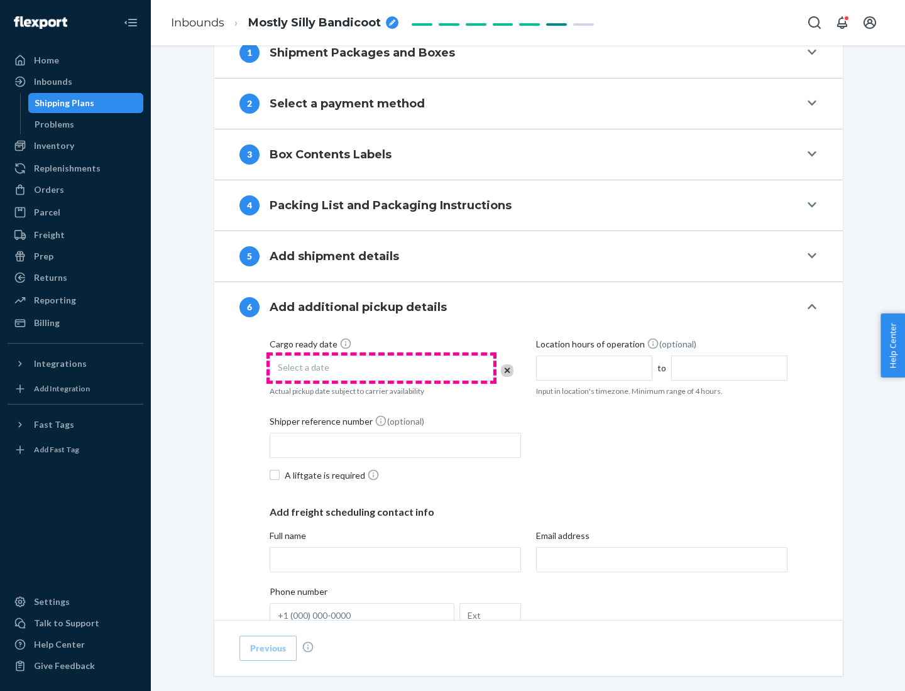
click at [382, 368] on div "Select a date" at bounding box center [382, 368] width 224 height 25
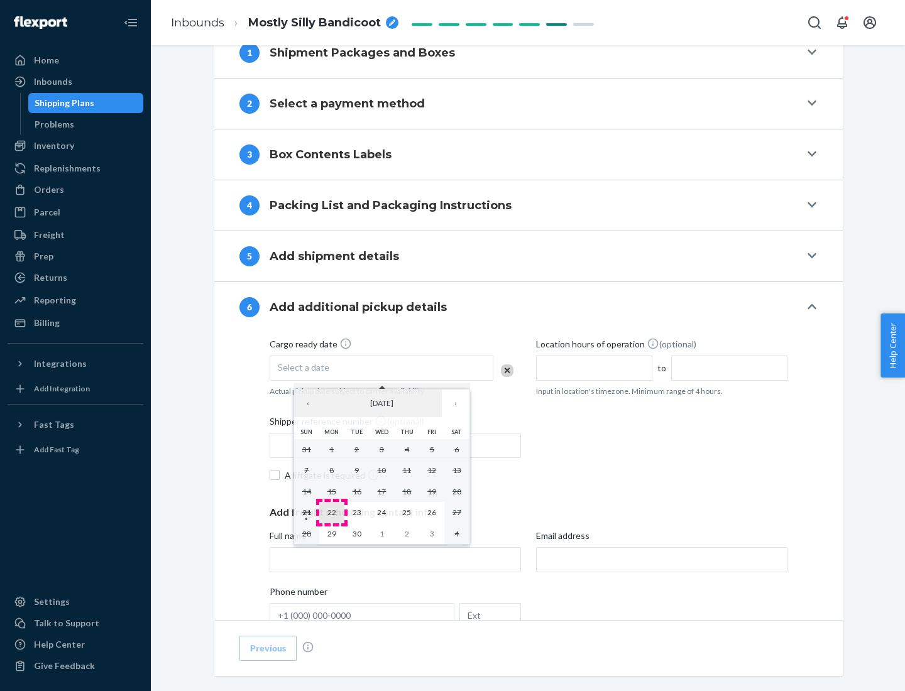
click at [331, 512] on abbr "22" at bounding box center [332, 512] width 9 height 9
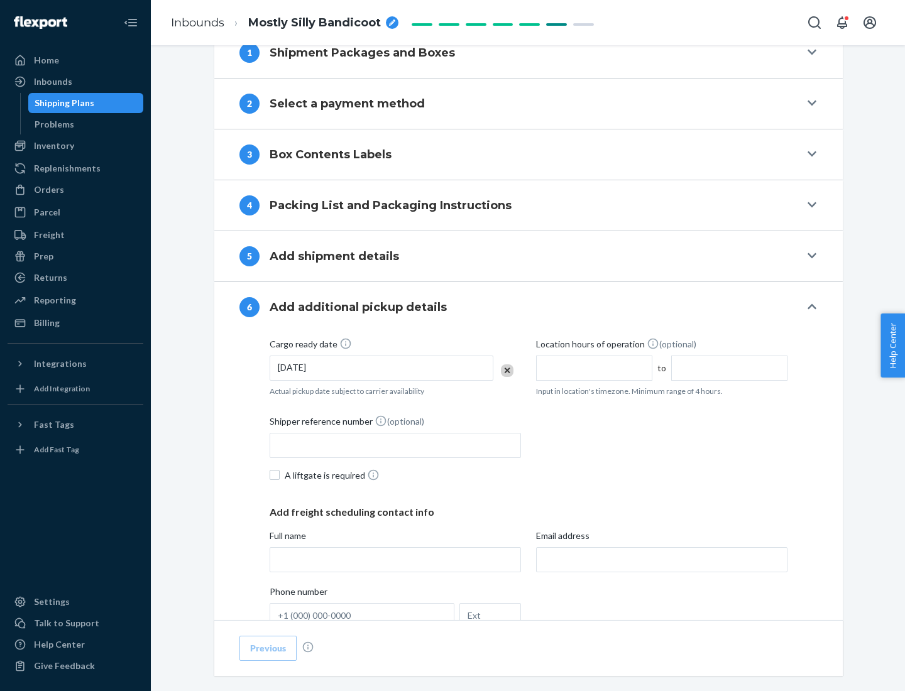
scroll to position [673, 0]
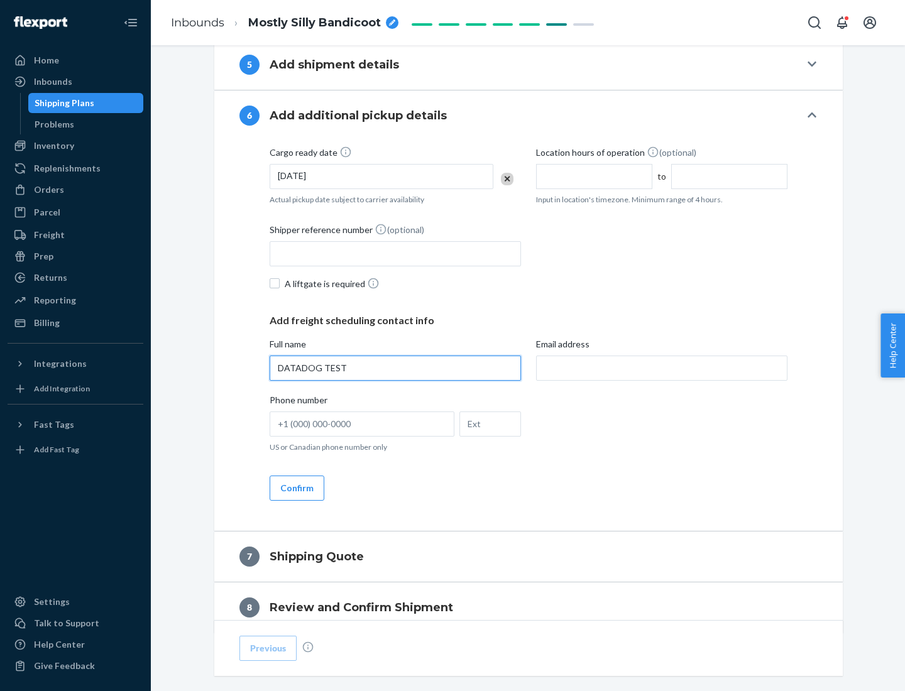
type input "DATADOG TEST"
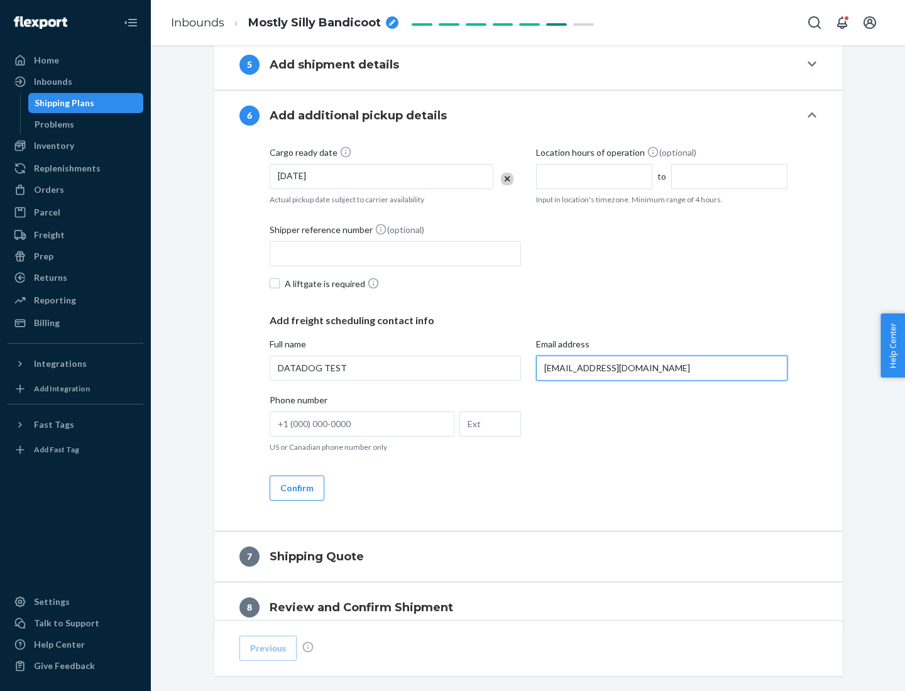
scroll to position [729, 0]
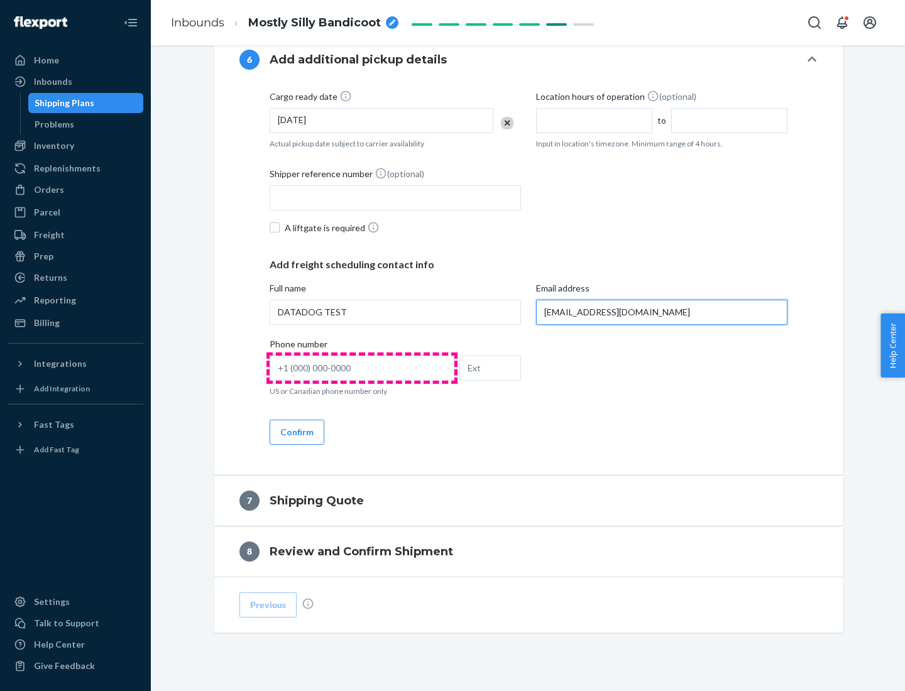
type input "[EMAIL_ADDRESS][DOMAIN_NAME]"
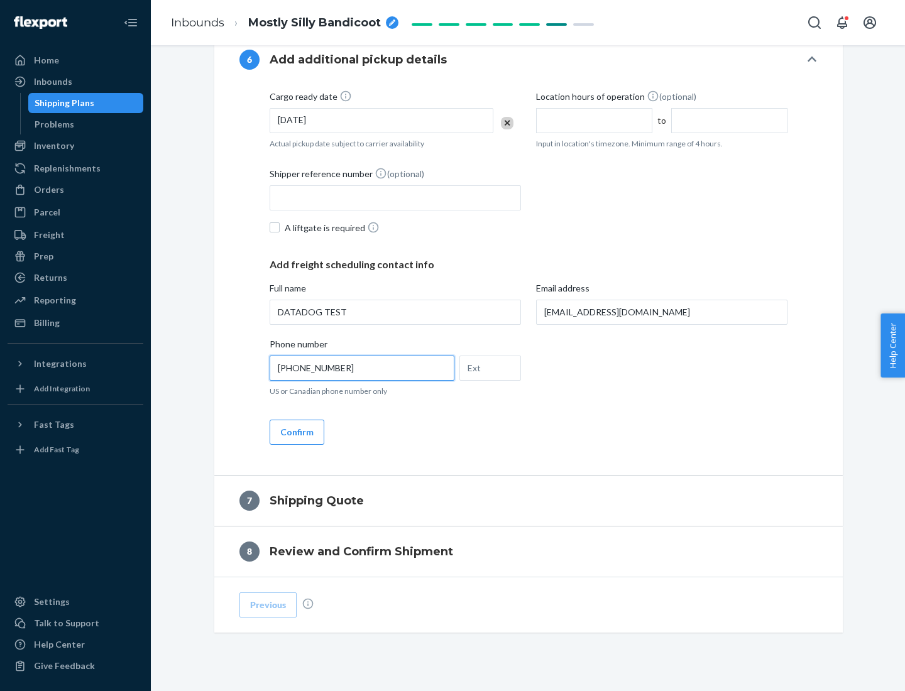
scroll to position [754, 0]
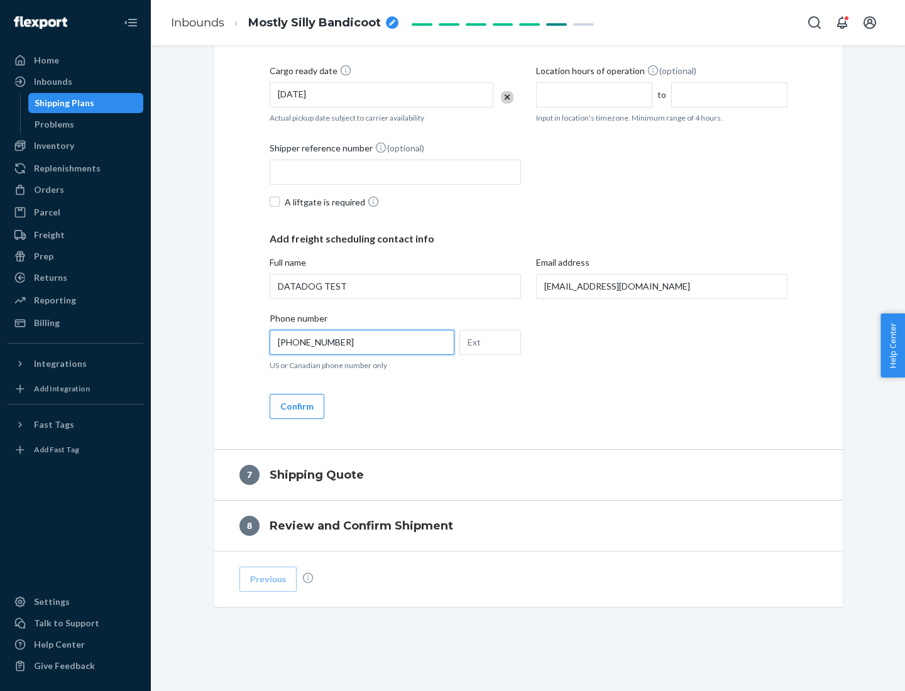
type input "[PHONE_NUMBER]"
click at [296, 406] on button "Confirm" at bounding box center [297, 406] width 55 height 25
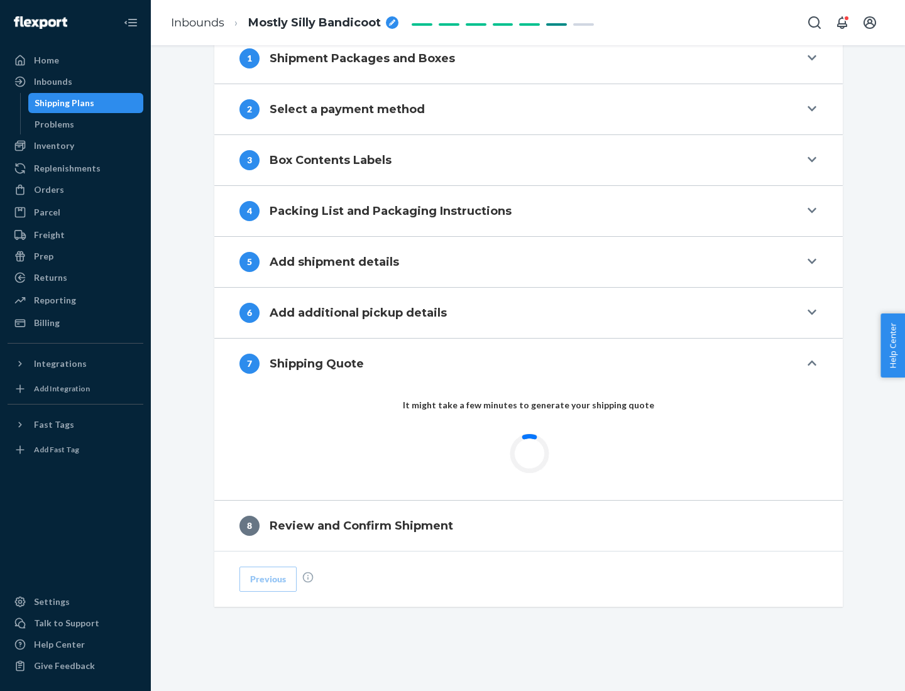
scroll to position [521, 0]
